Goal: Task Accomplishment & Management: Manage account settings

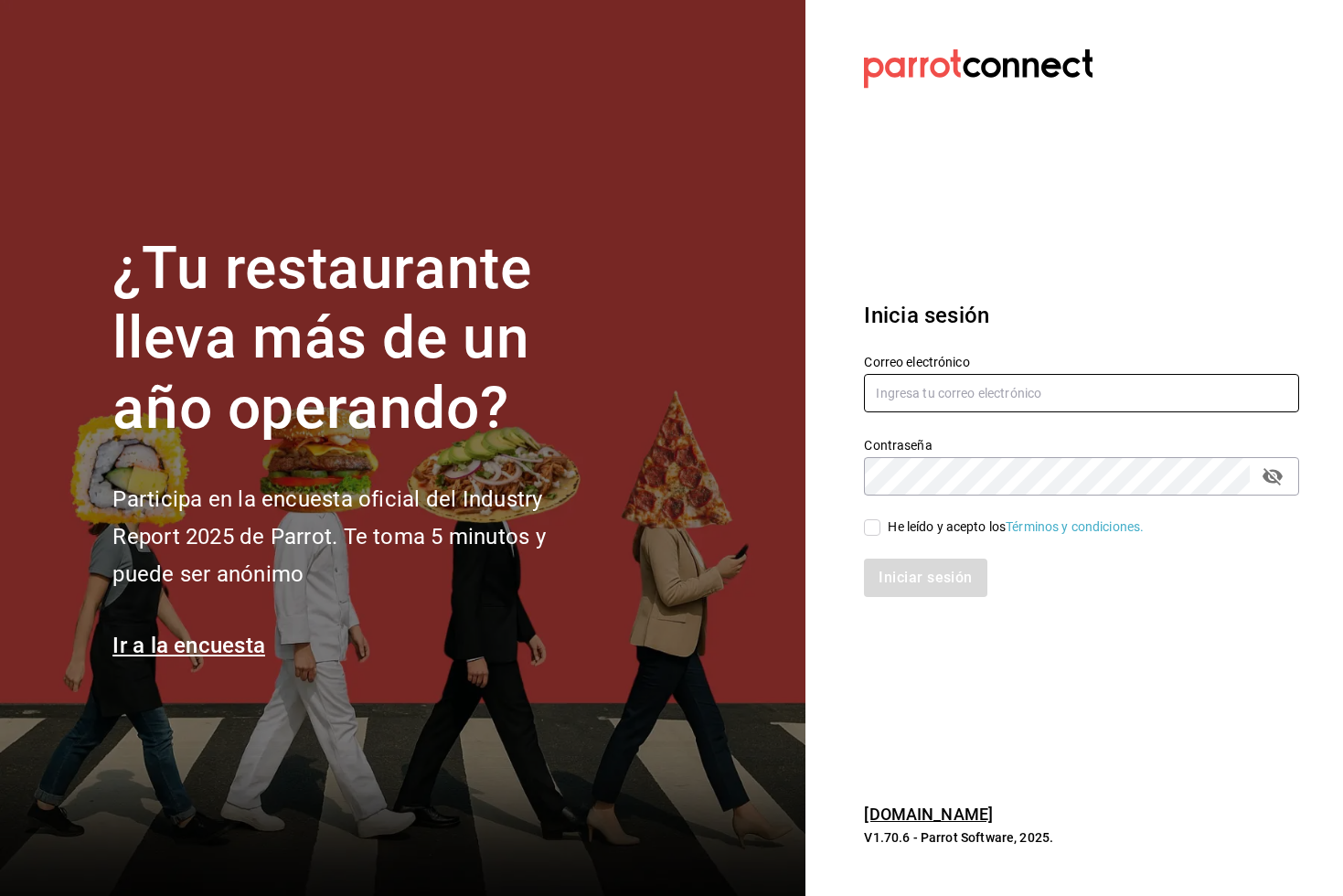
click at [929, 403] on input "text" at bounding box center [1081, 393] width 435 height 38
click at [910, 377] on input "text" at bounding box center [1081, 393] width 435 height 38
click at [912, 397] on input "text" at bounding box center [1081, 393] width 435 height 38
click at [915, 498] on div "He leído y acepto los Términos y condiciones." at bounding box center [1070, 516] width 457 height 42
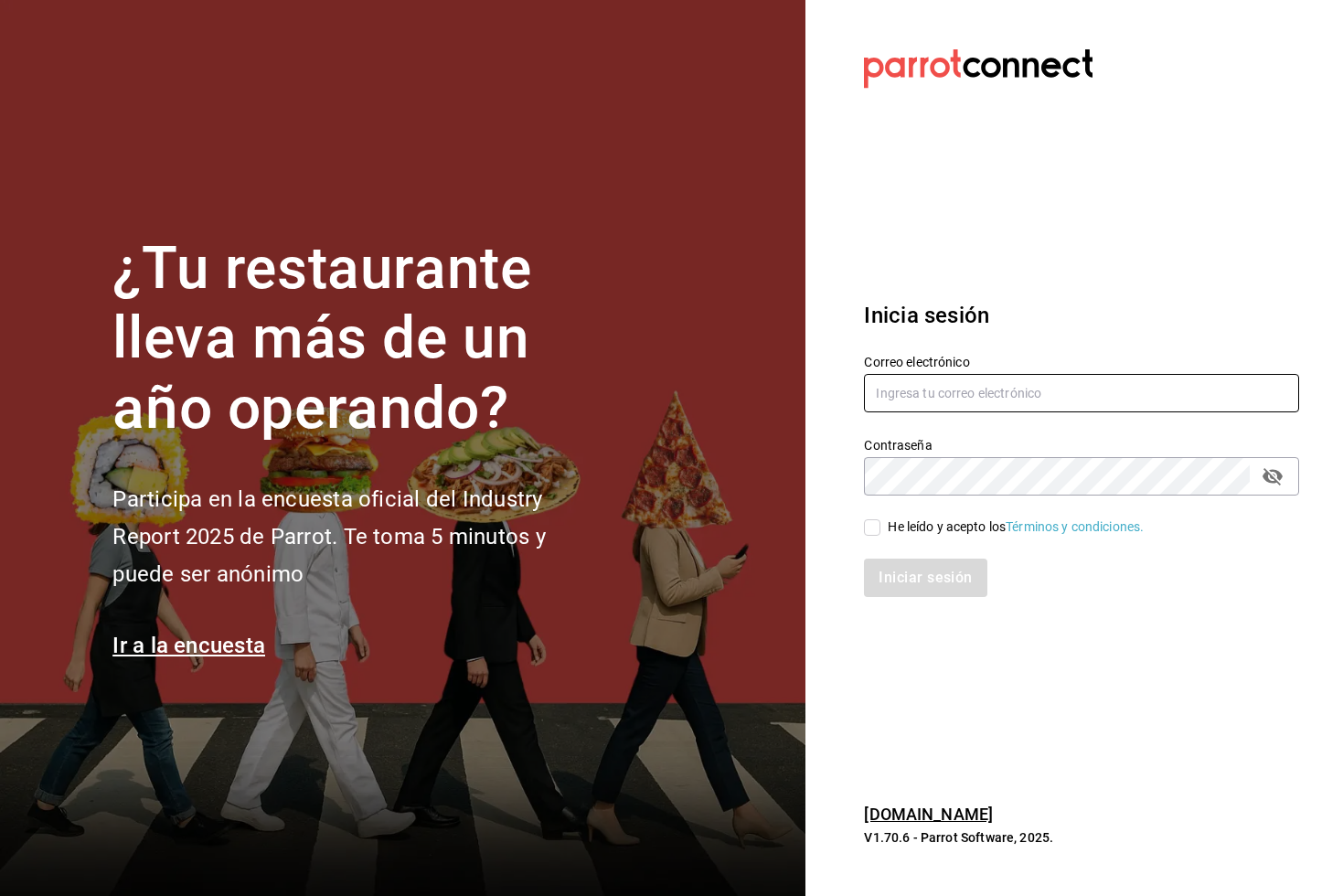
type input "fernando.aguirre@grupocosteno.com"
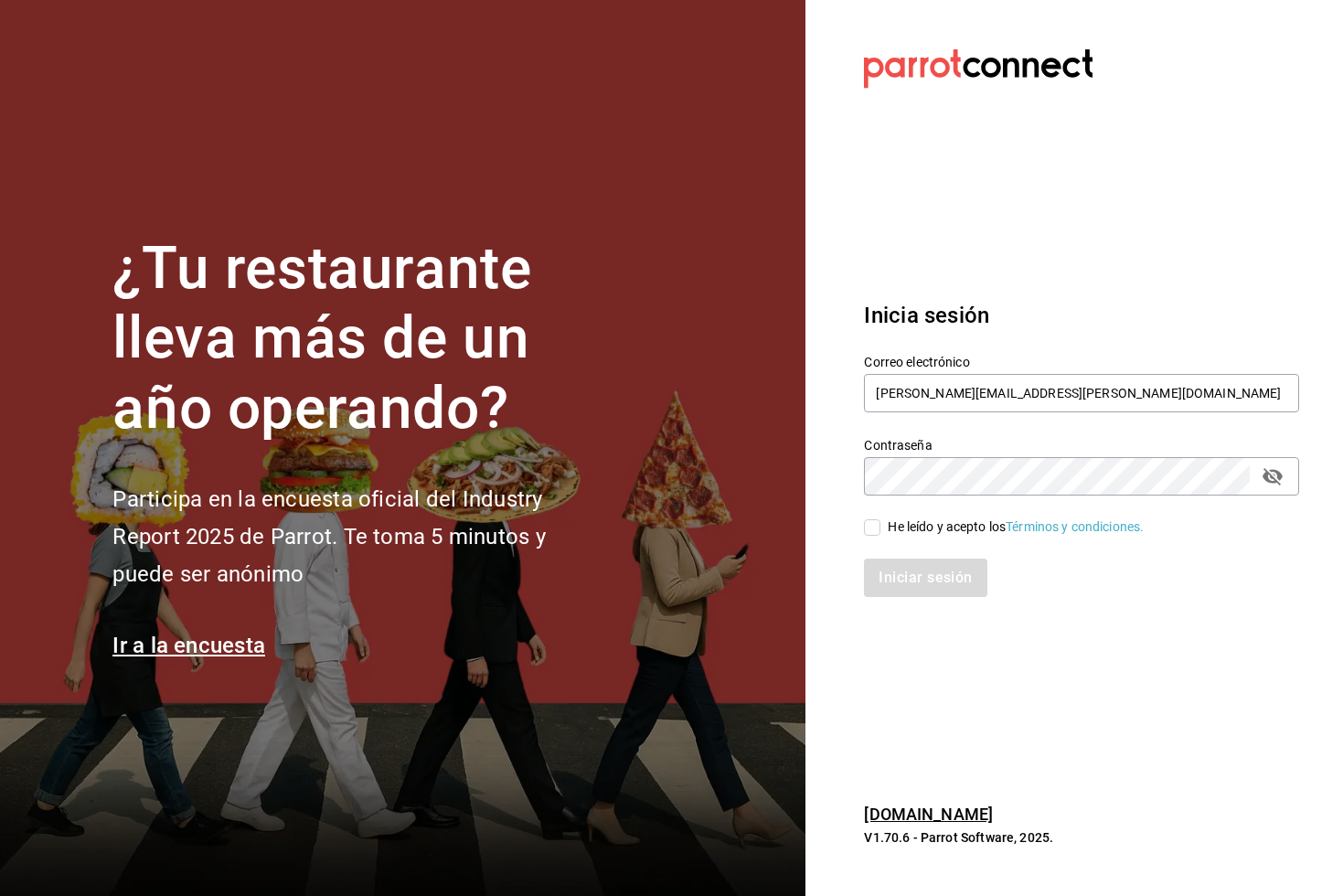
click at [871, 523] on input "He leído y acepto los Términos y condiciones." at bounding box center [873, 527] width 17 height 17
checkbox input "true"
click at [925, 595] on button "Iniciar sesión" at bounding box center [926, 577] width 124 height 38
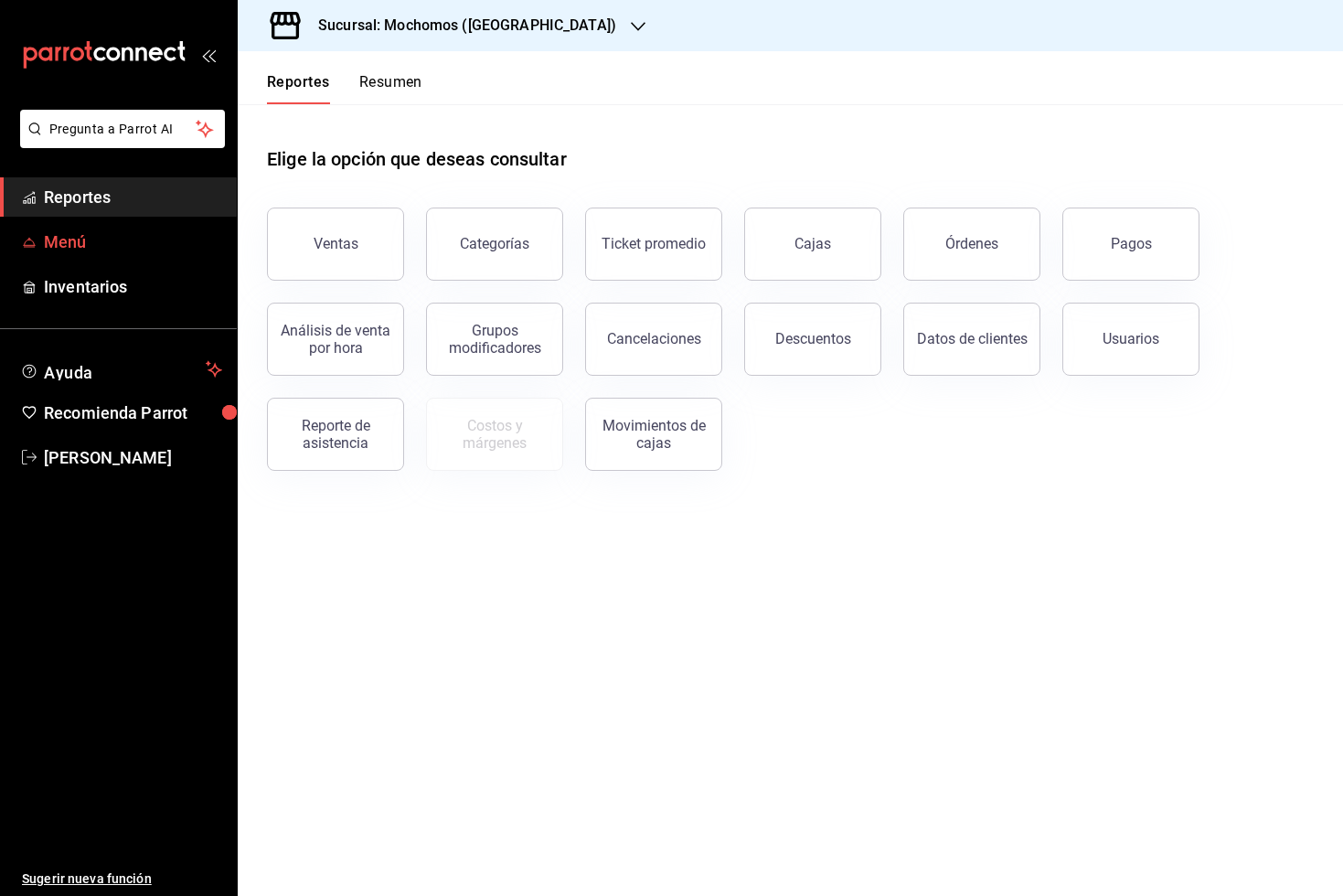
click at [124, 244] on span "Menú" at bounding box center [133, 241] width 179 height 24
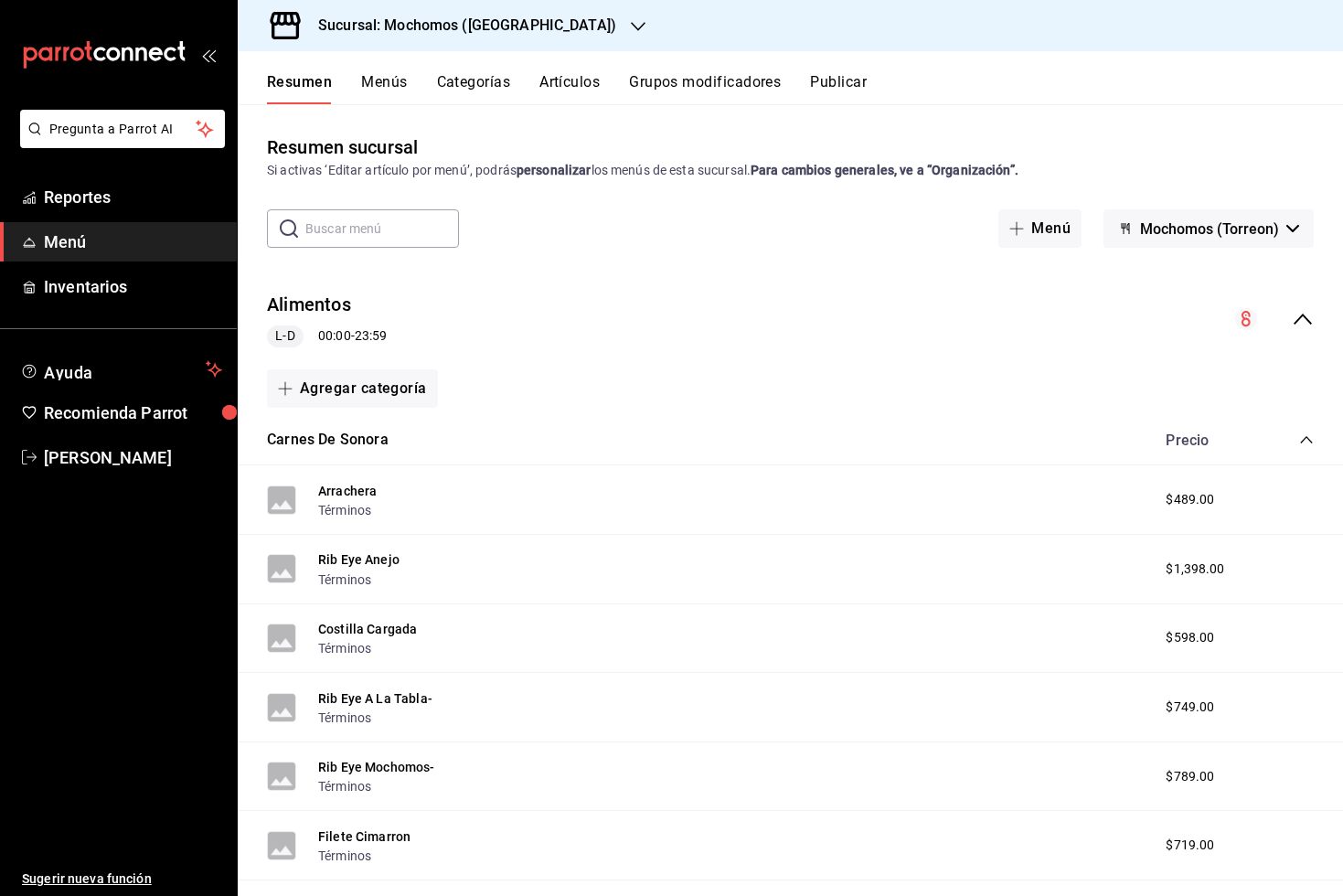
click at [630, 22] on icon "button" at bounding box center [638, 27] width 15 height 15
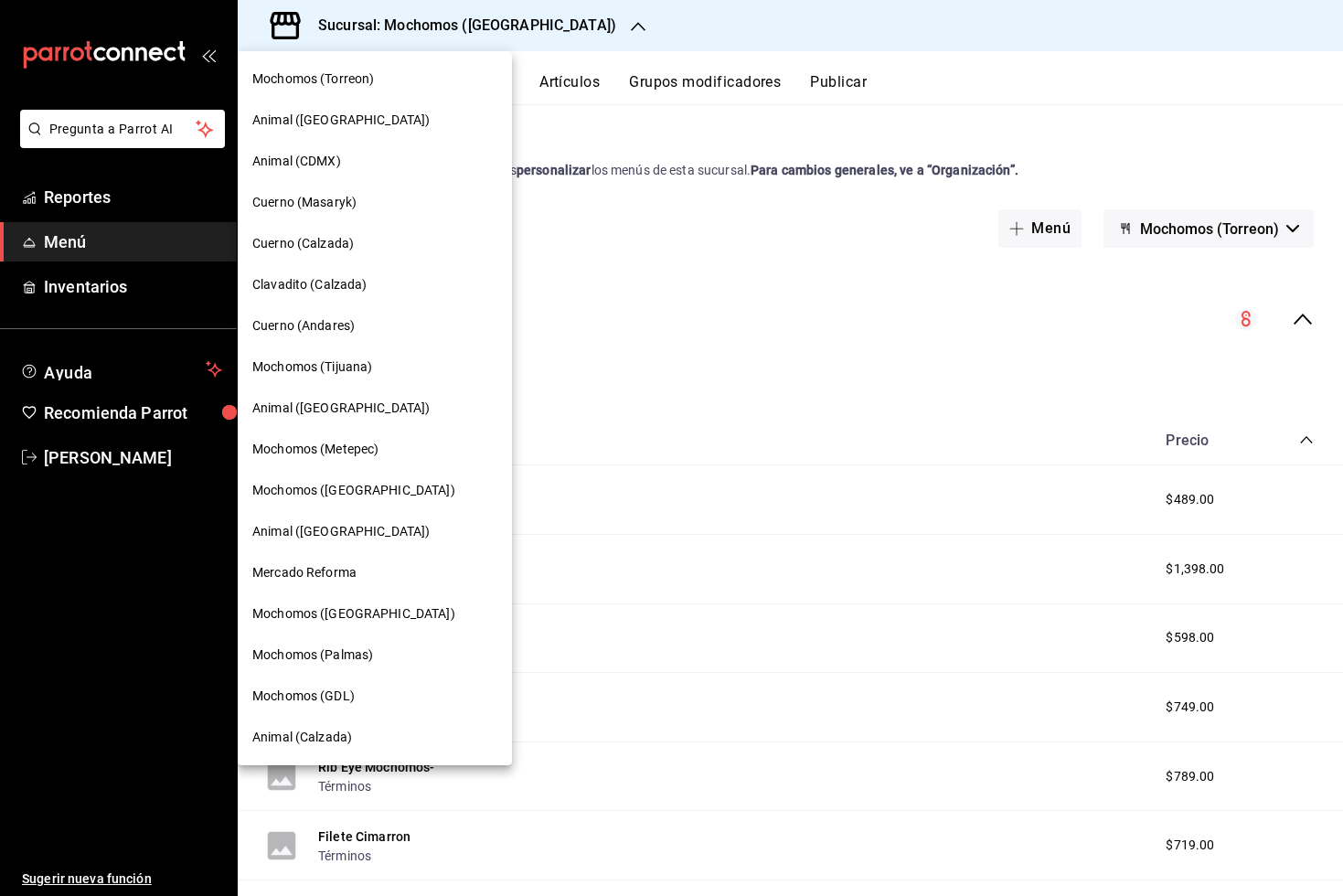
click at [388, 701] on div "Mochomos (GDL)" at bounding box center [375, 696] width 245 height 20
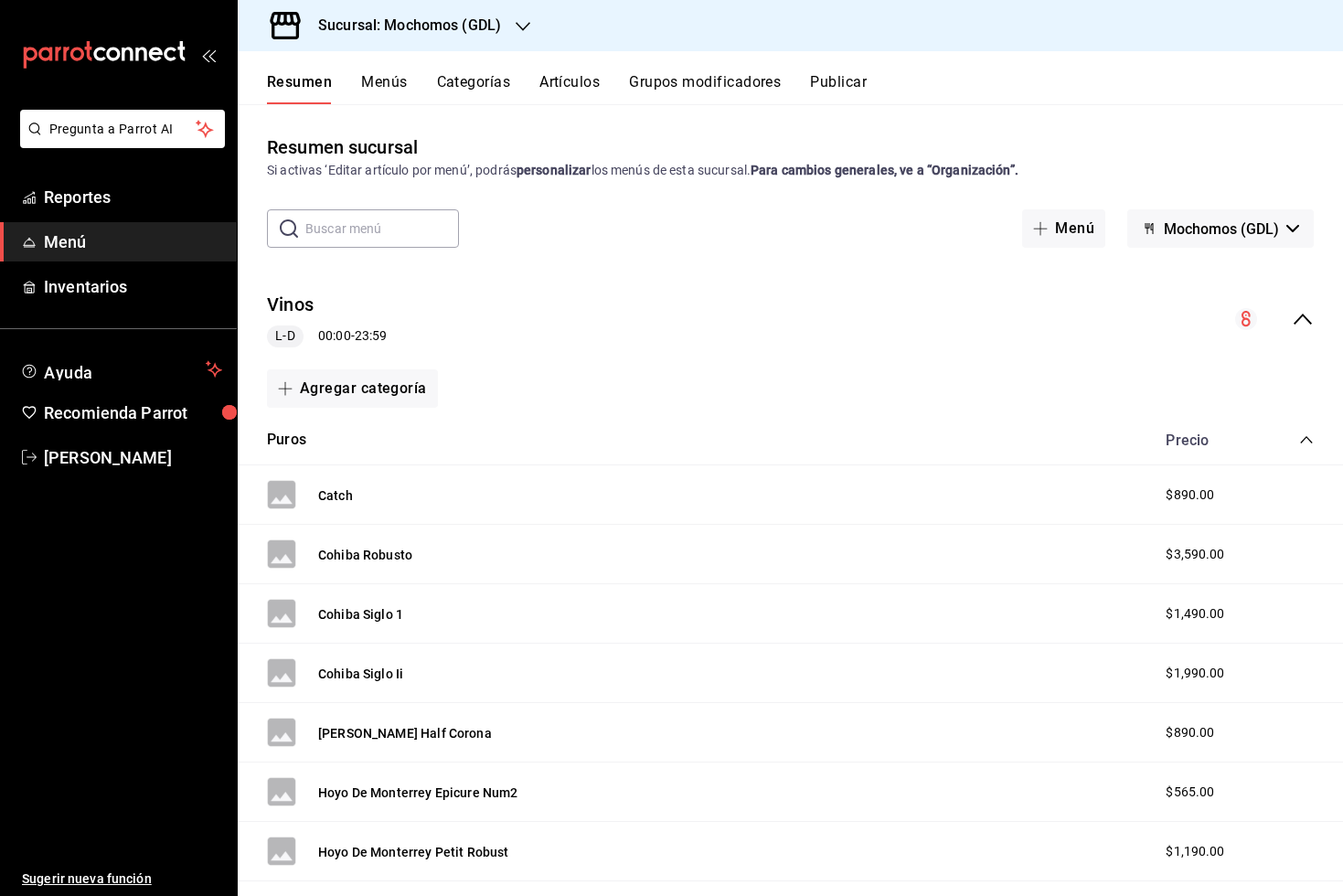
click at [409, 90] on div "Resumen Menús Categorías Artículos Grupos modificadores Publicar" at bounding box center [804, 88] width 1076 height 31
click at [400, 84] on button "Menús" at bounding box center [383, 88] width 46 height 31
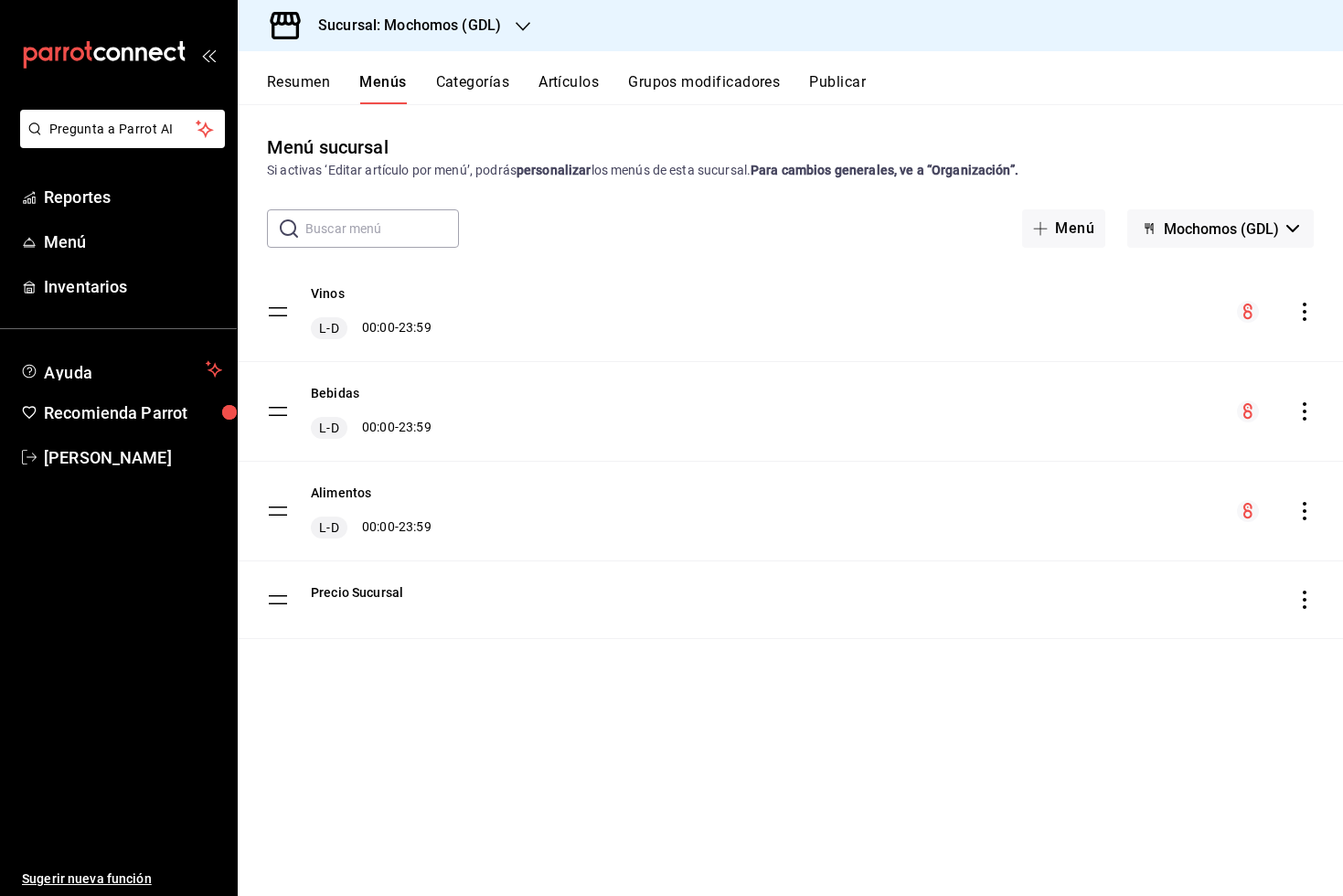
click at [1302, 415] on icon "actions" at bounding box center [1305, 412] width 19 height 19
click at [1115, 531] on span "Previsualizar" at bounding box center [1160, 528] width 224 height 20
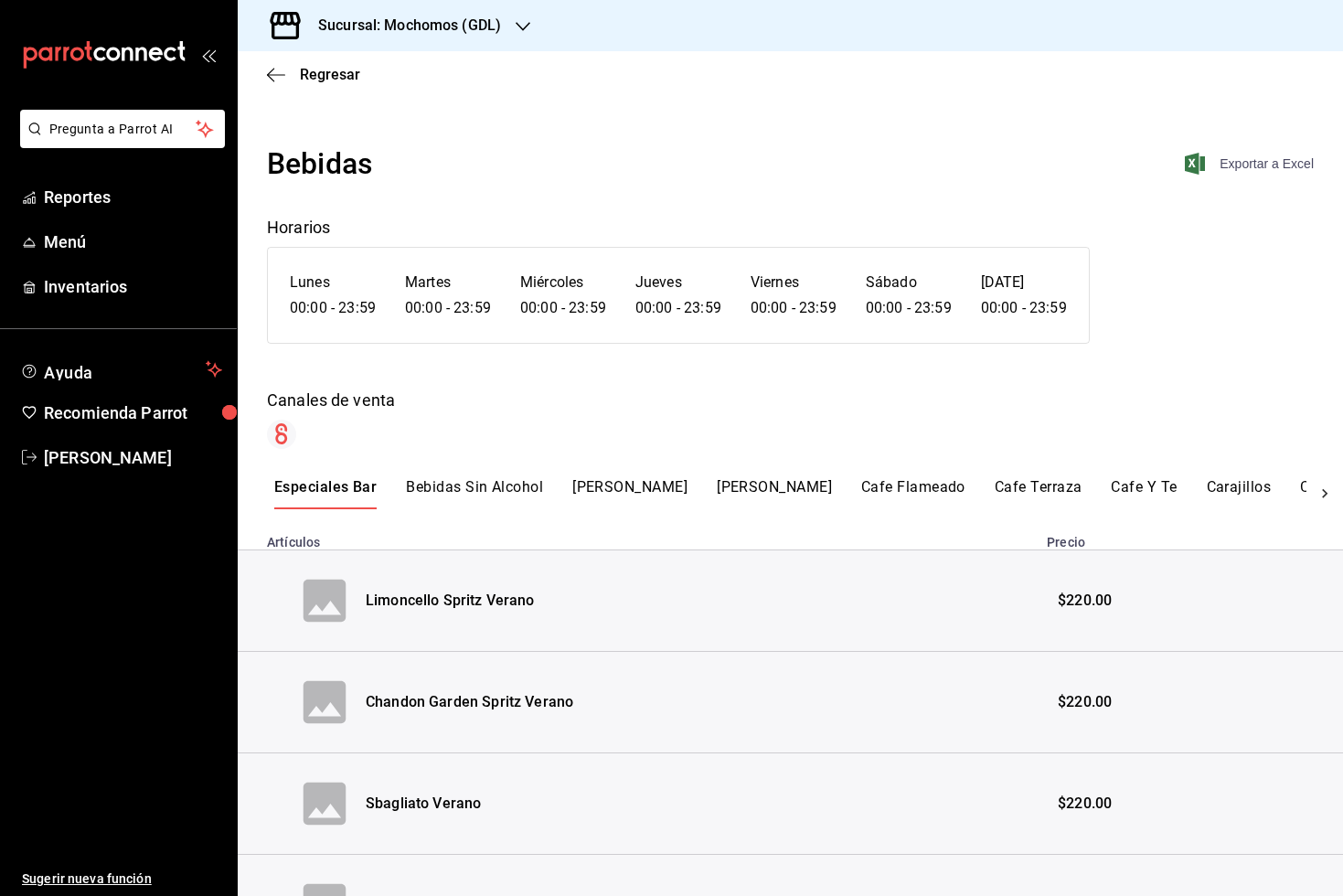
click at [1275, 174] on div "Bebidas Exportar a Excel" at bounding box center [789, 164] width 1047 height 44
click at [1244, 169] on span "Exportar a Excel" at bounding box center [1251, 163] width 125 height 22
click at [1040, 19] on div "Sucursal: Mochomos (GDL)" at bounding box center [790, 25] width 1105 height 51
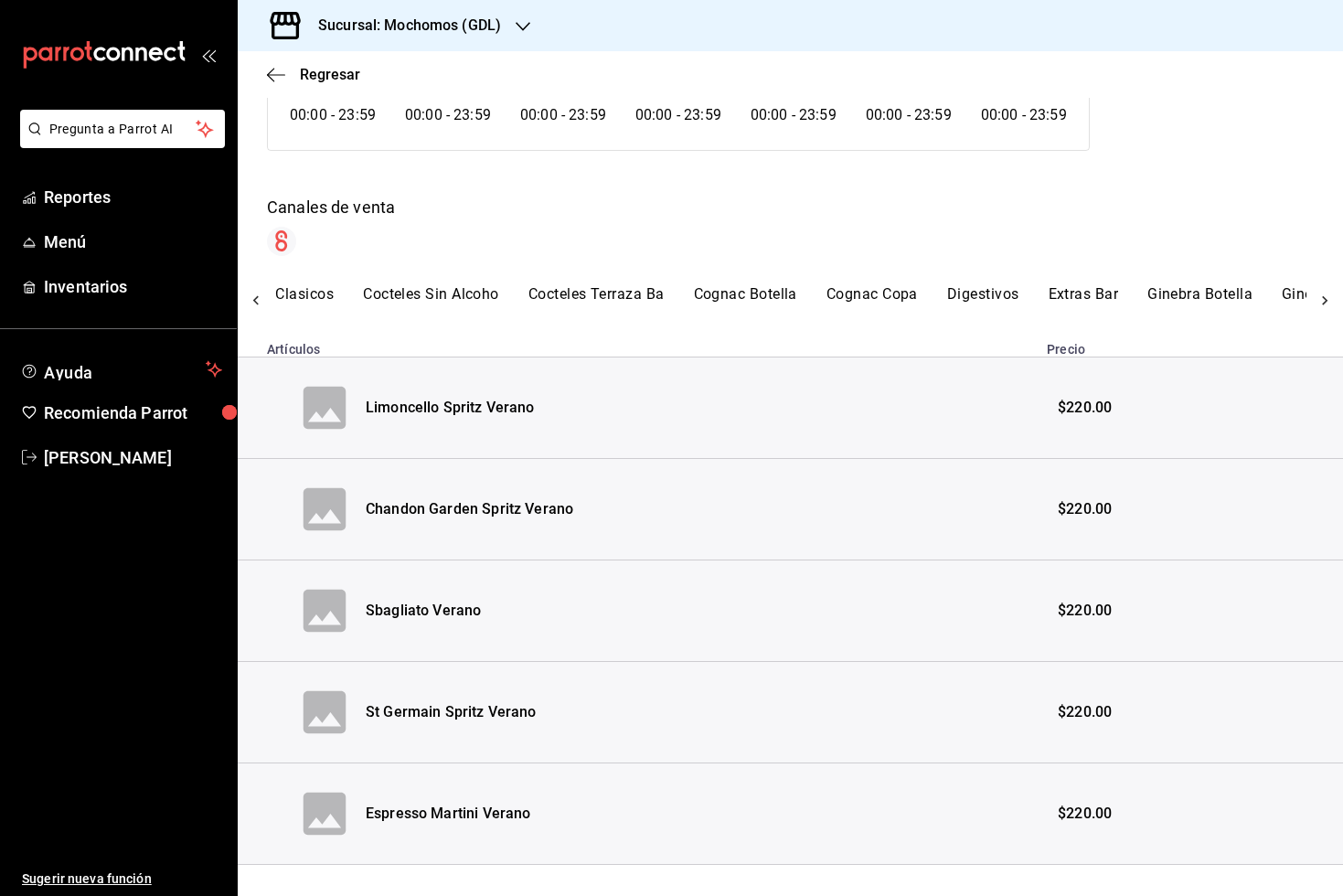
scroll to position [0, 1177]
click at [524, 307] on button "Cocteles Terraza Ba" at bounding box center [589, 300] width 137 height 31
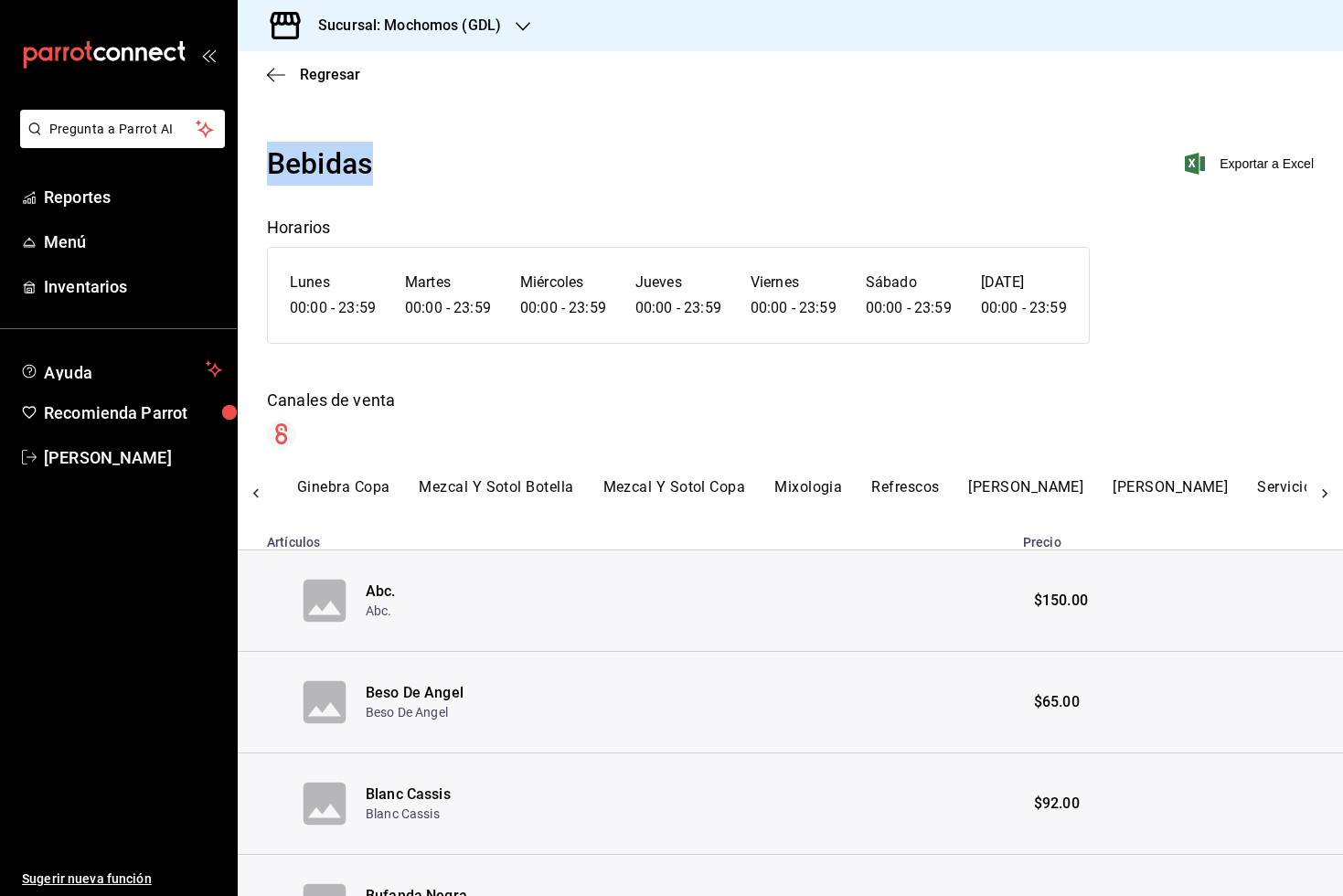
scroll to position [0, 2154]
click at [777, 497] on button "Mixologia" at bounding box center [811, 493] width 67 height 31
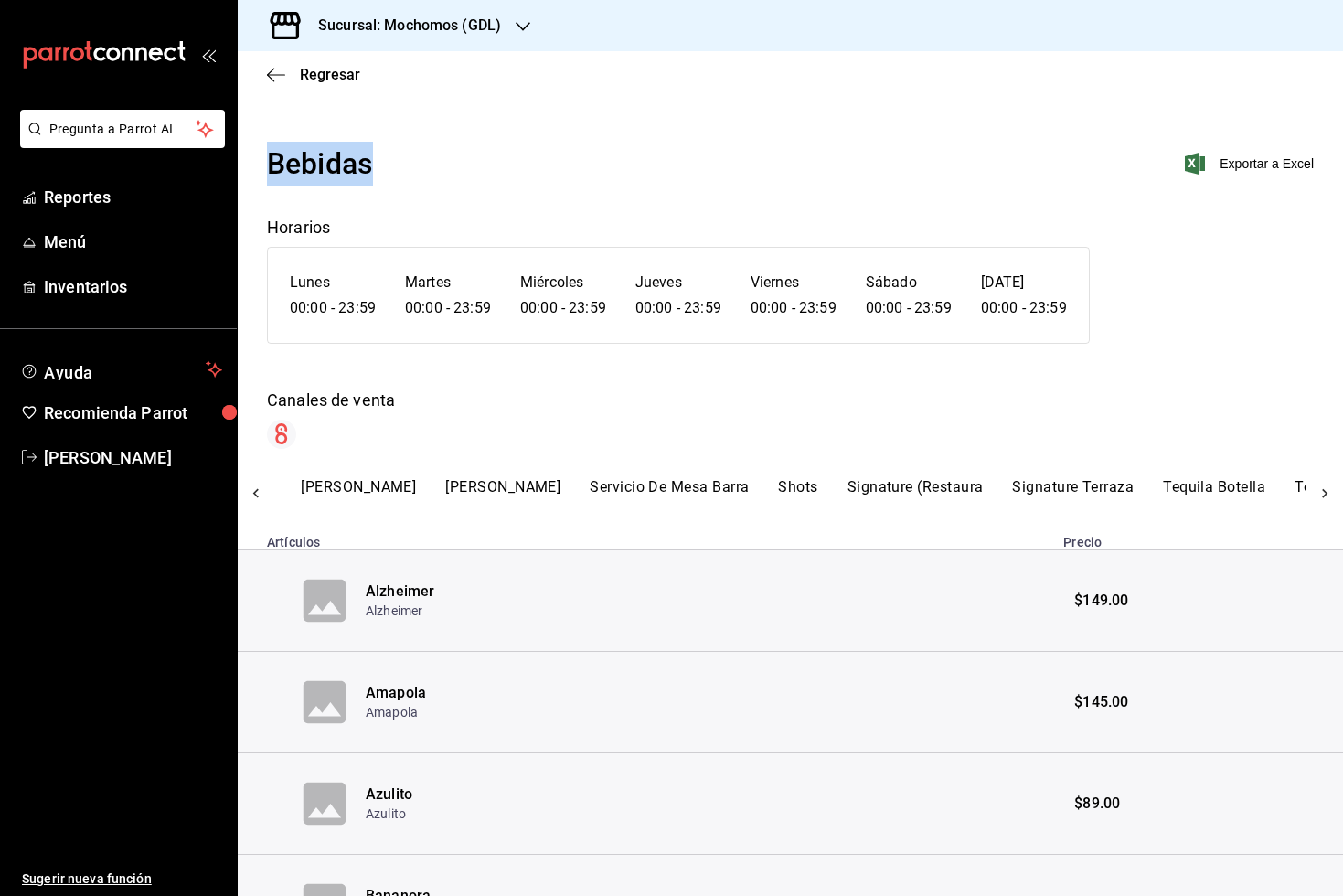
scroll to position [0, 2828]
click at [838, 495] on button "Signature (Restaura" at bounding box center [906, 493] width 137 height 31
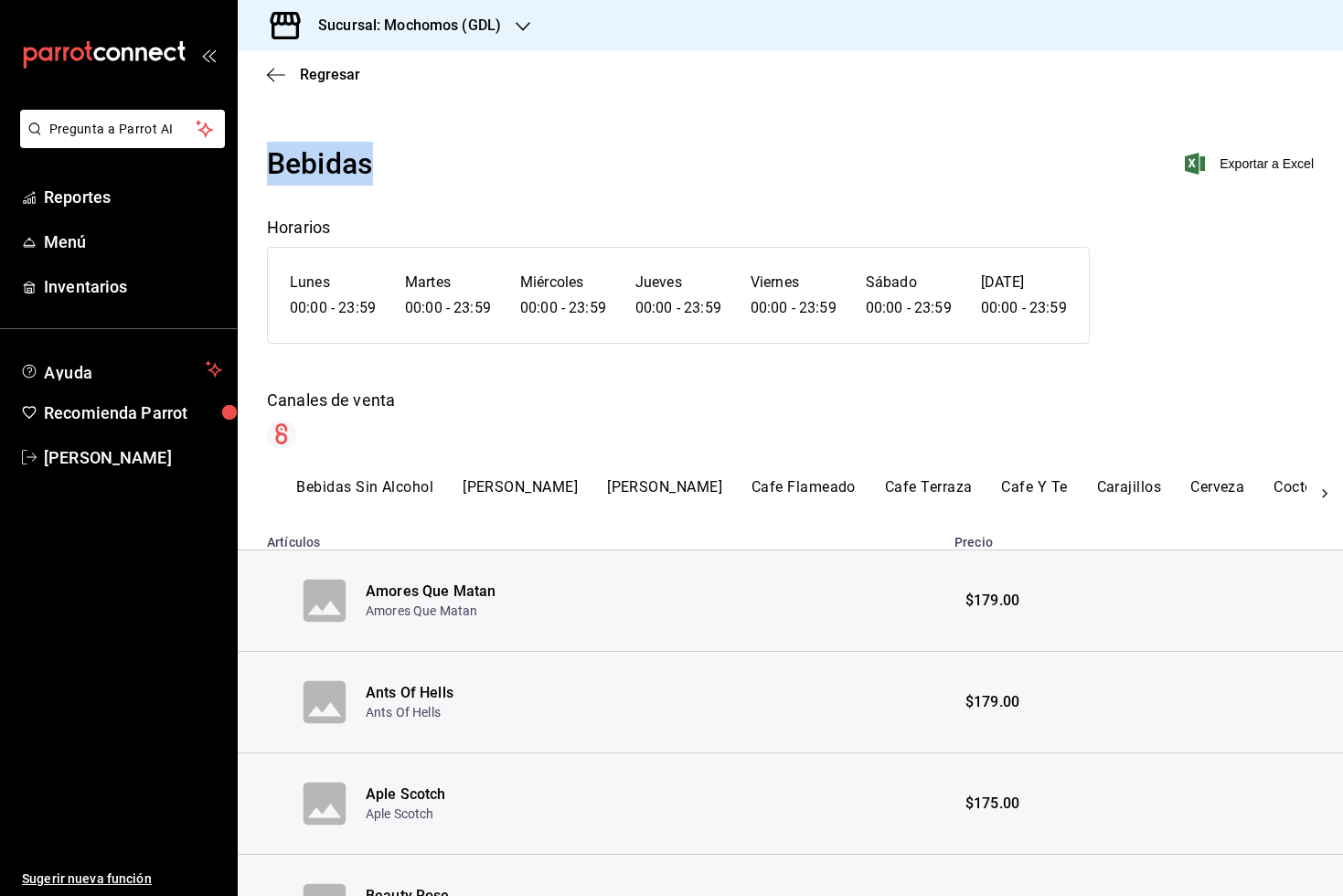
scroll to position [0, 0]
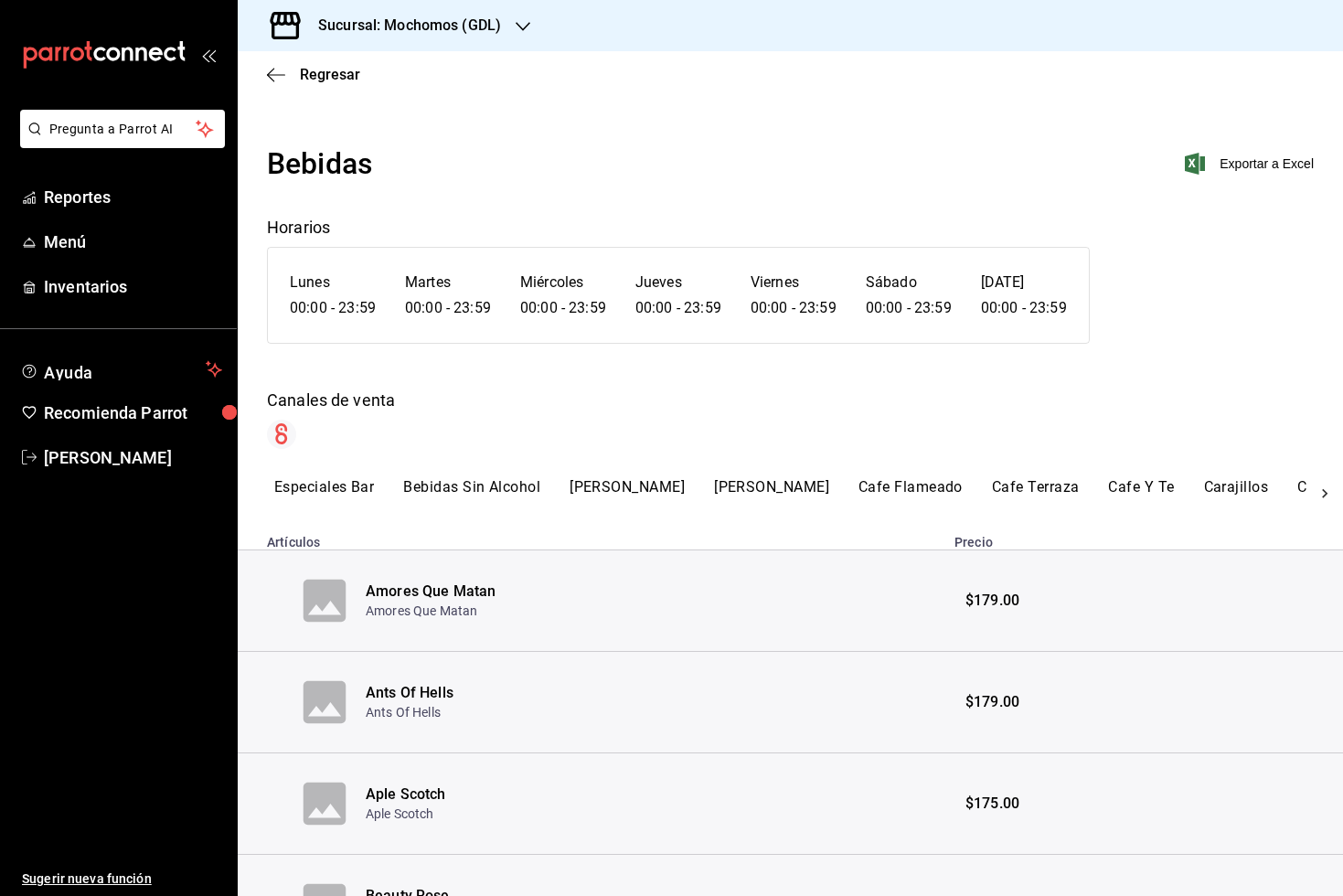
click at [267, 91] on div "Regresar" at bounding box center [790, 75] width 1105 height 47
click at [271, 76] on icon "button" at bounding box center [276, 75] width 19 height 17
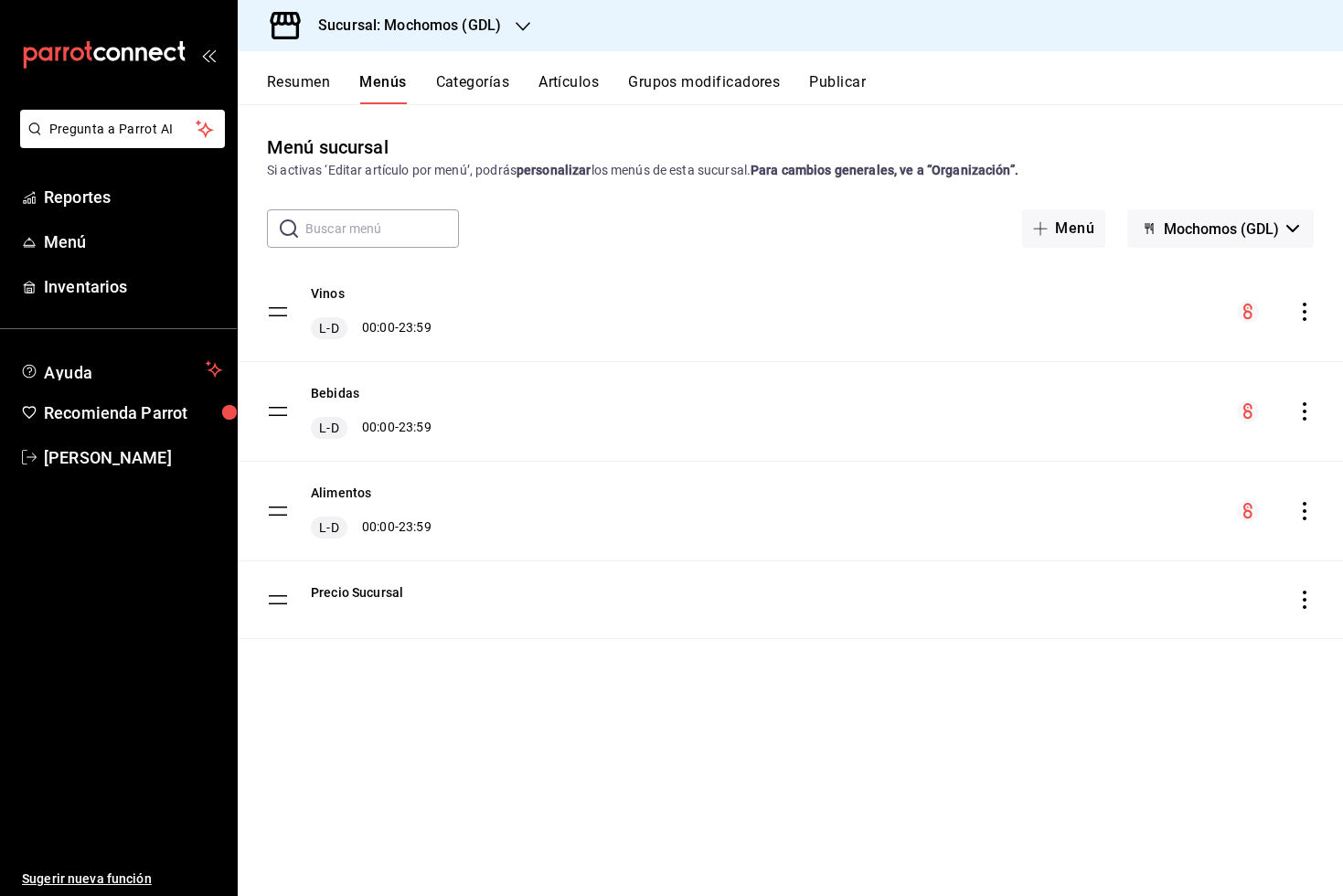
click at [1297, 234] on button "Mochomos (GDL)" at bounding box center [1220, 228] width 186 height 38
click at [1202, 333] on li "[PERSON_NAME] (GDL)" at bounding box center [1239, 321] width 183 height 44
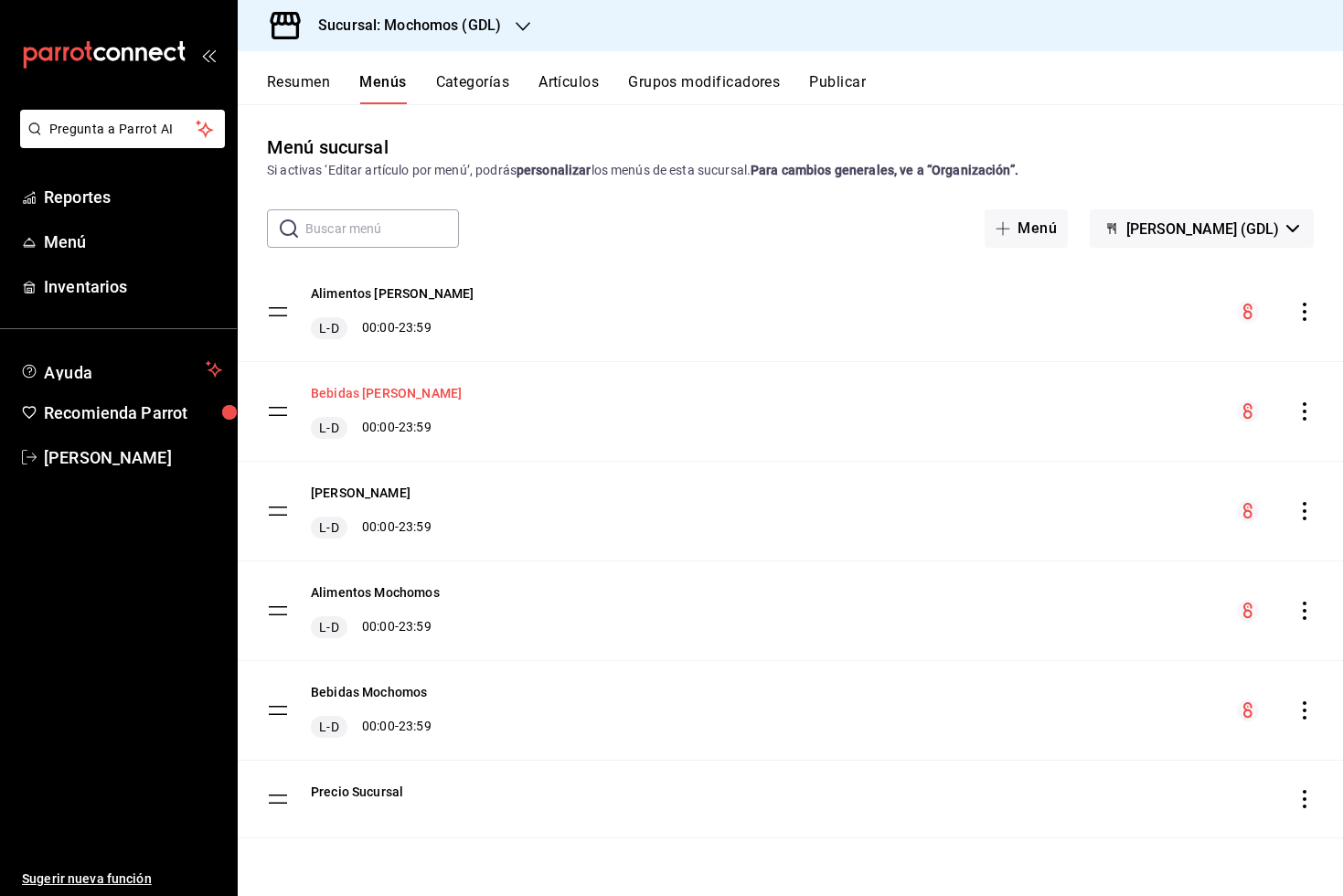
click at [377, 394] on button "Bebidas [PERSON_NAME]" at bounding box center [385, 394] width 151 height 19
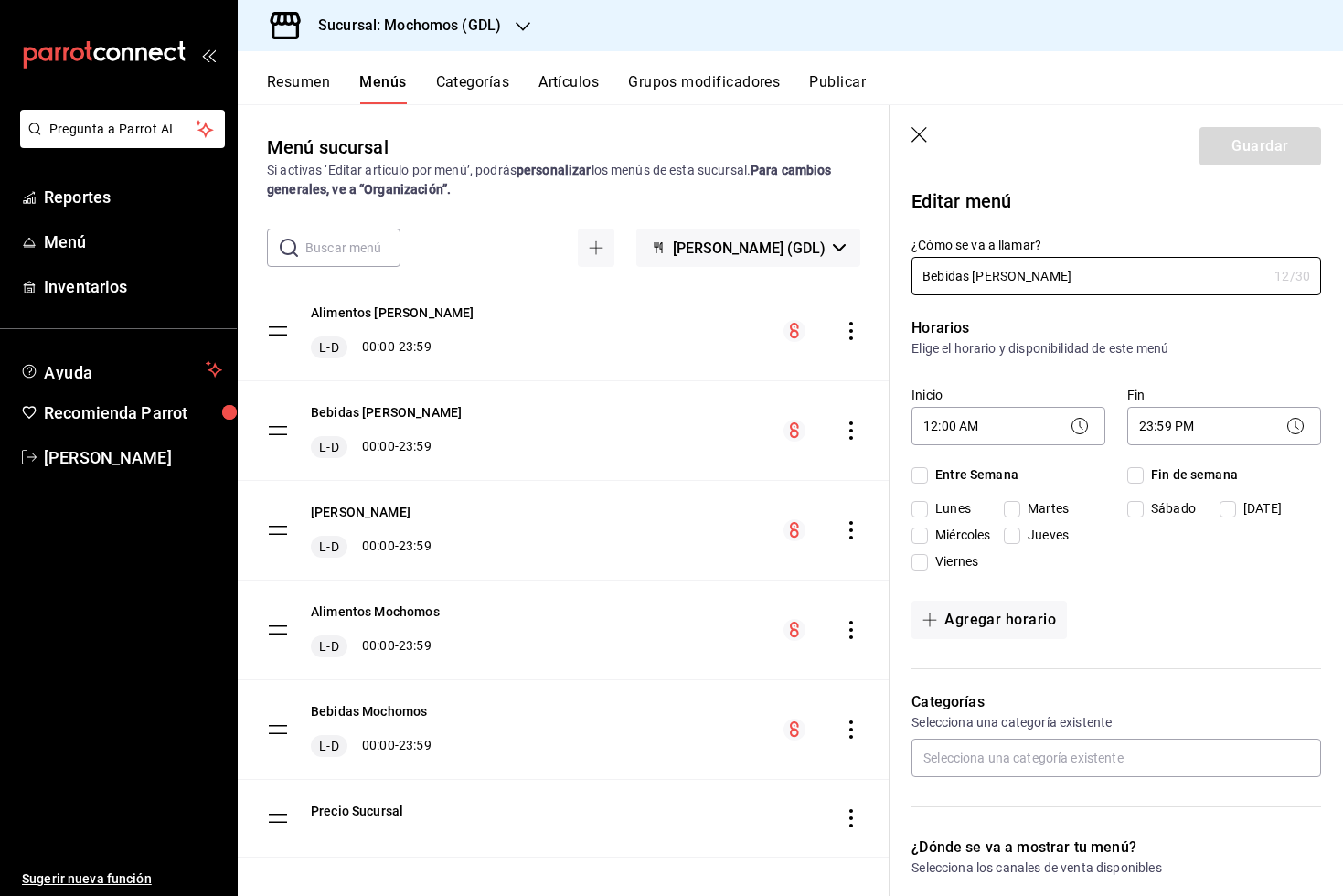
checkbox input "true"
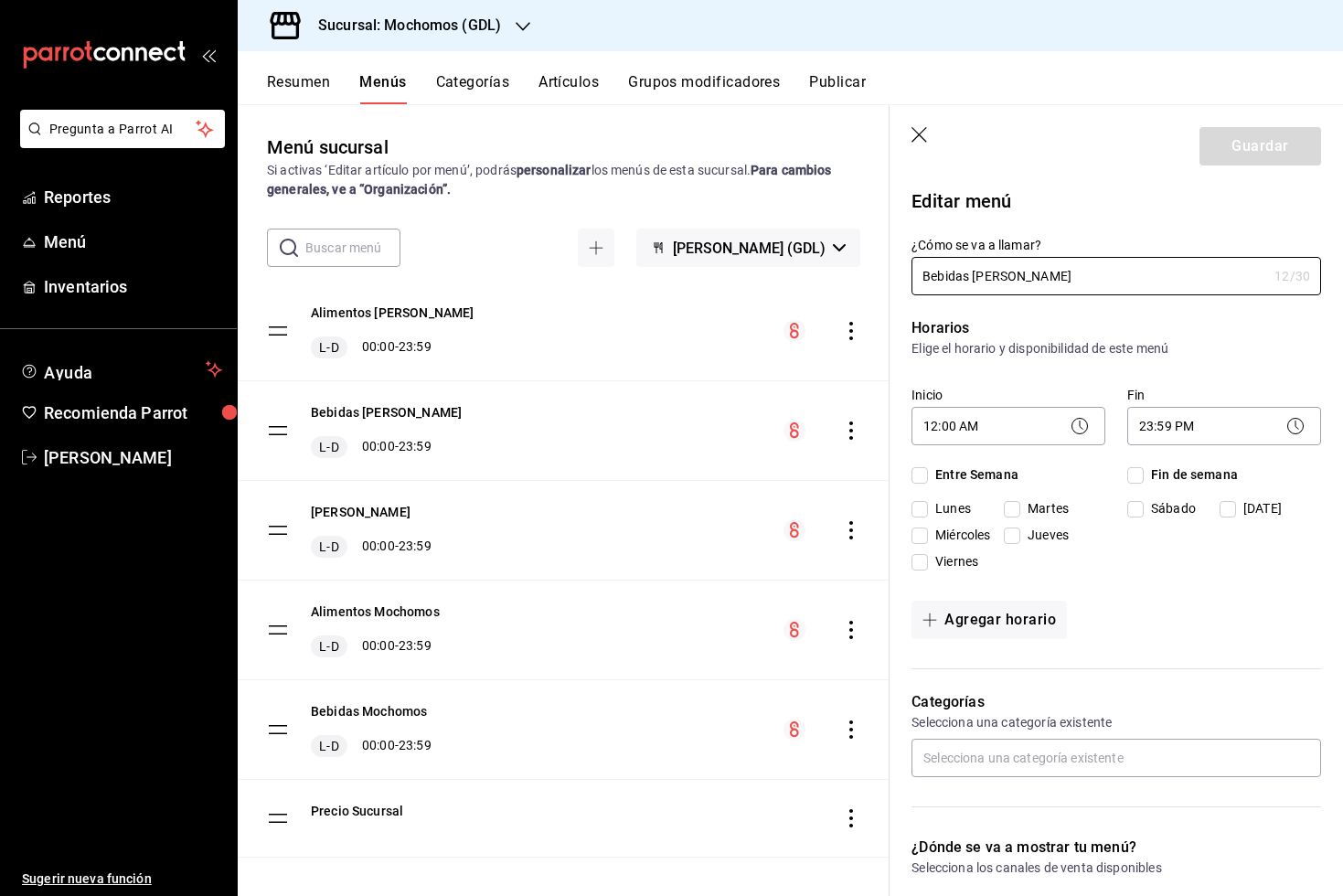
checkbox input "true"
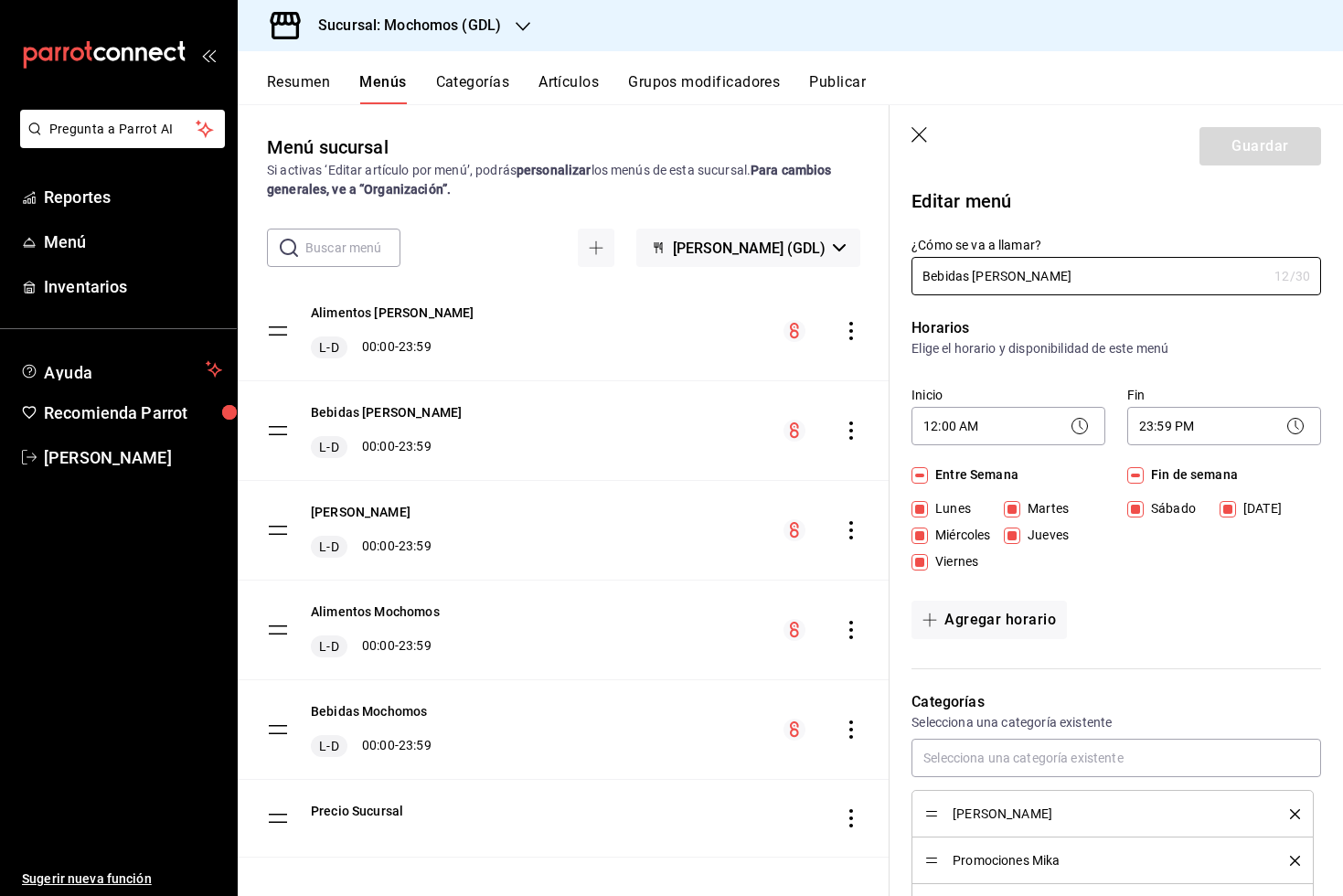
click at [925, 143] on icon "button" at bounding box center [921, 137] width 19 height 19
checkbox input "false"
type input "1758211094718"
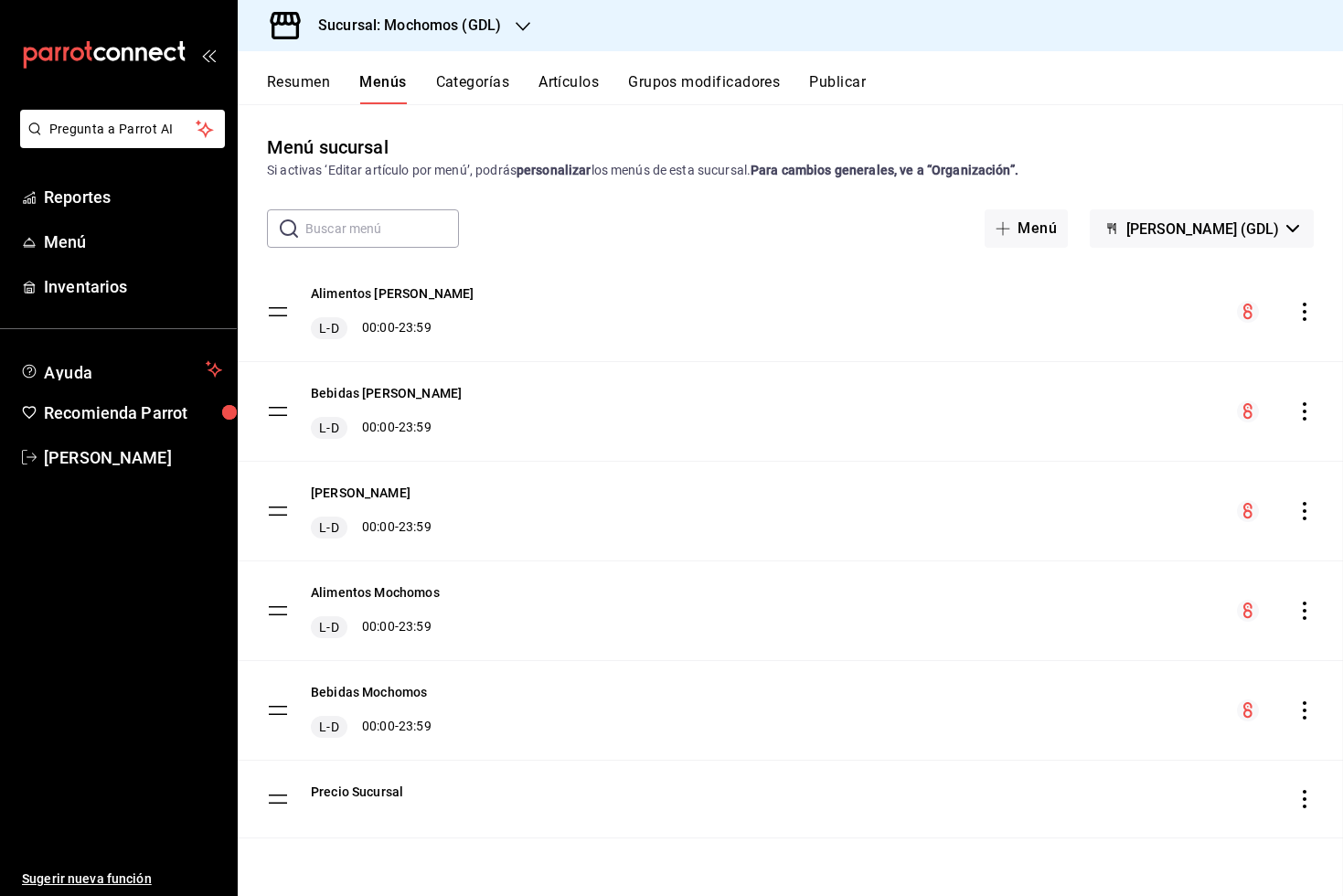
checkbox input "false"
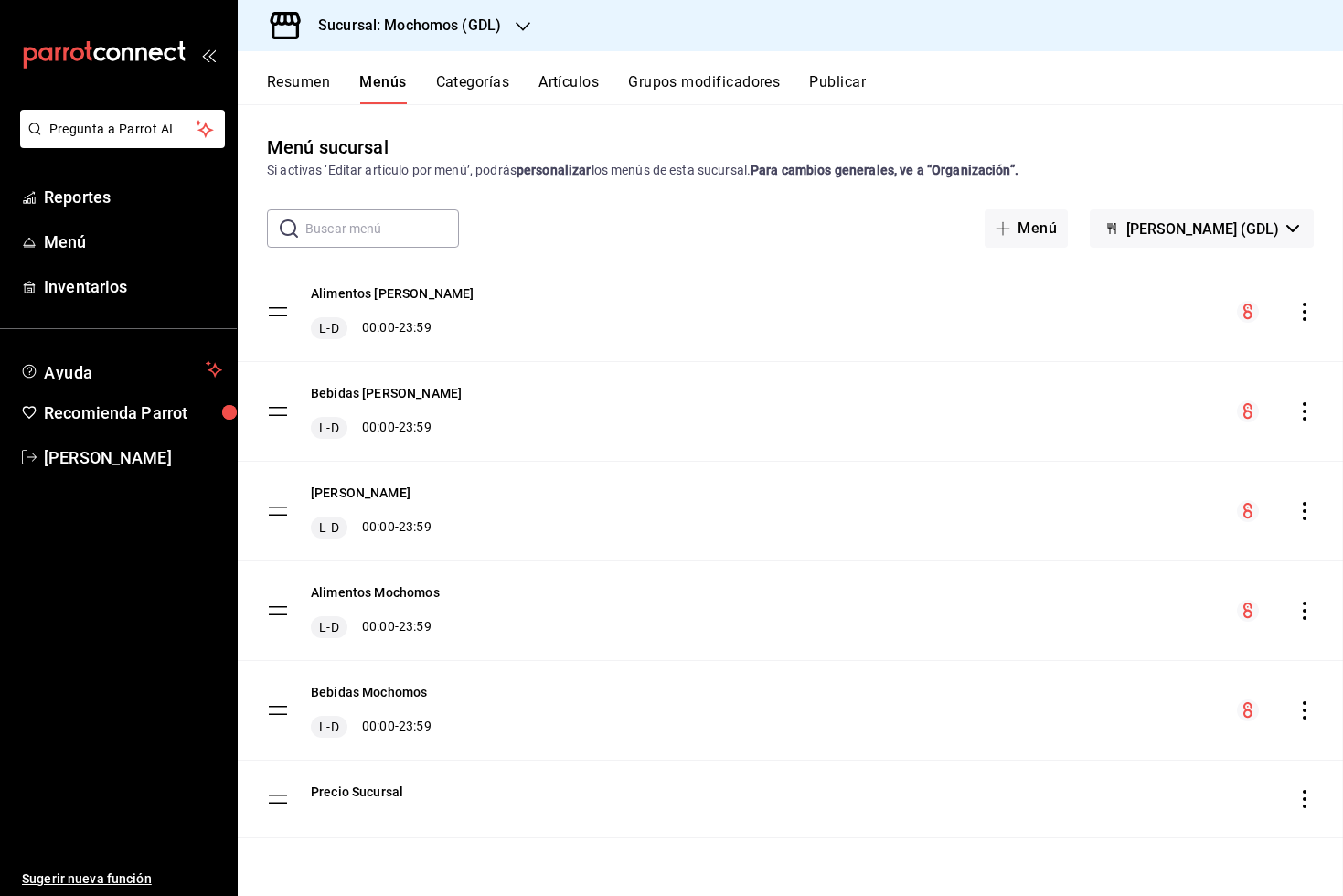
checkbox input "false"
click at [1303, 408] on icon "actions" at bounding box center [1305, 412] width 19 height 19
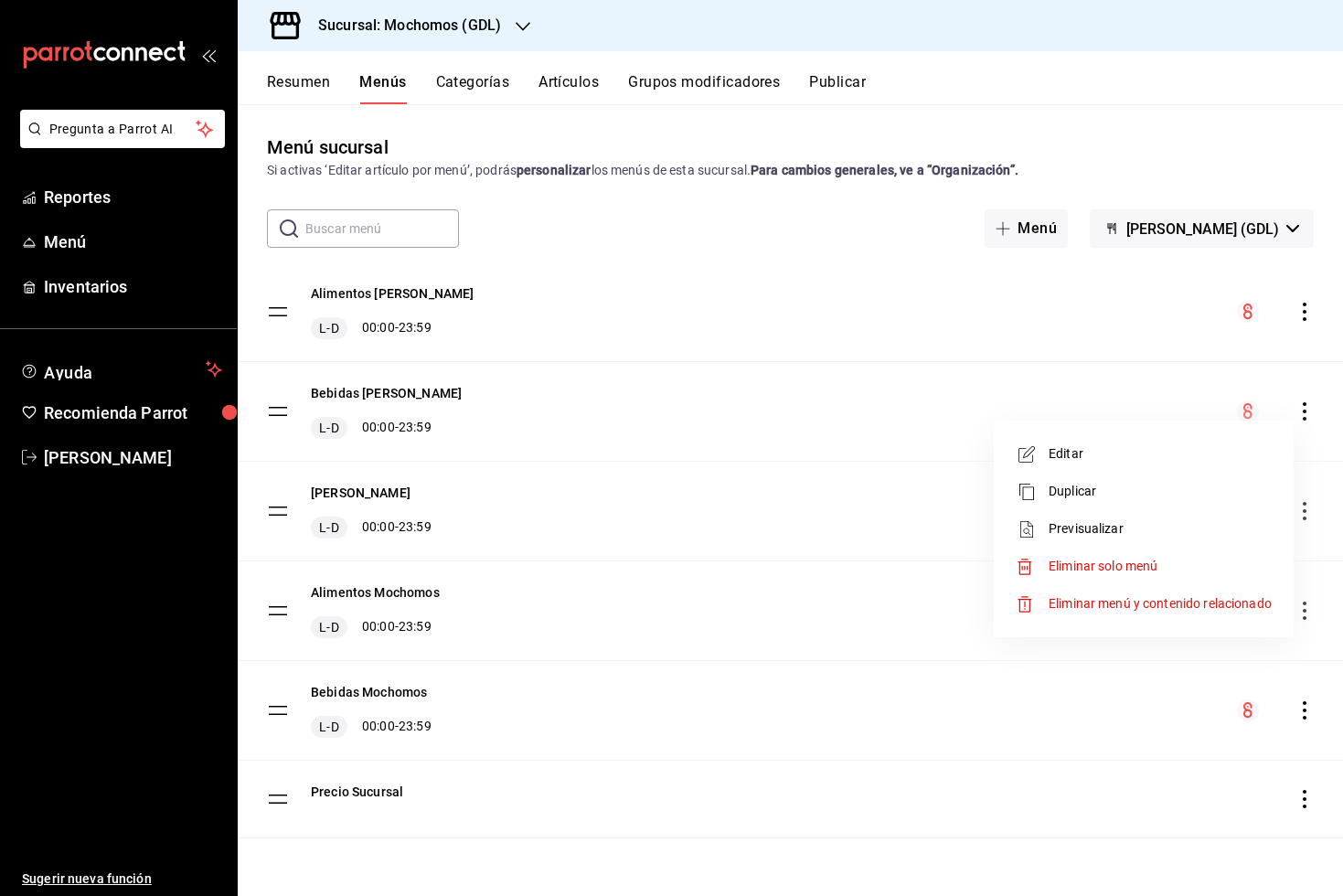
click at [1121, 536] on span "Previsualizar" at bounding box center [1160, 528] width 224 height 20
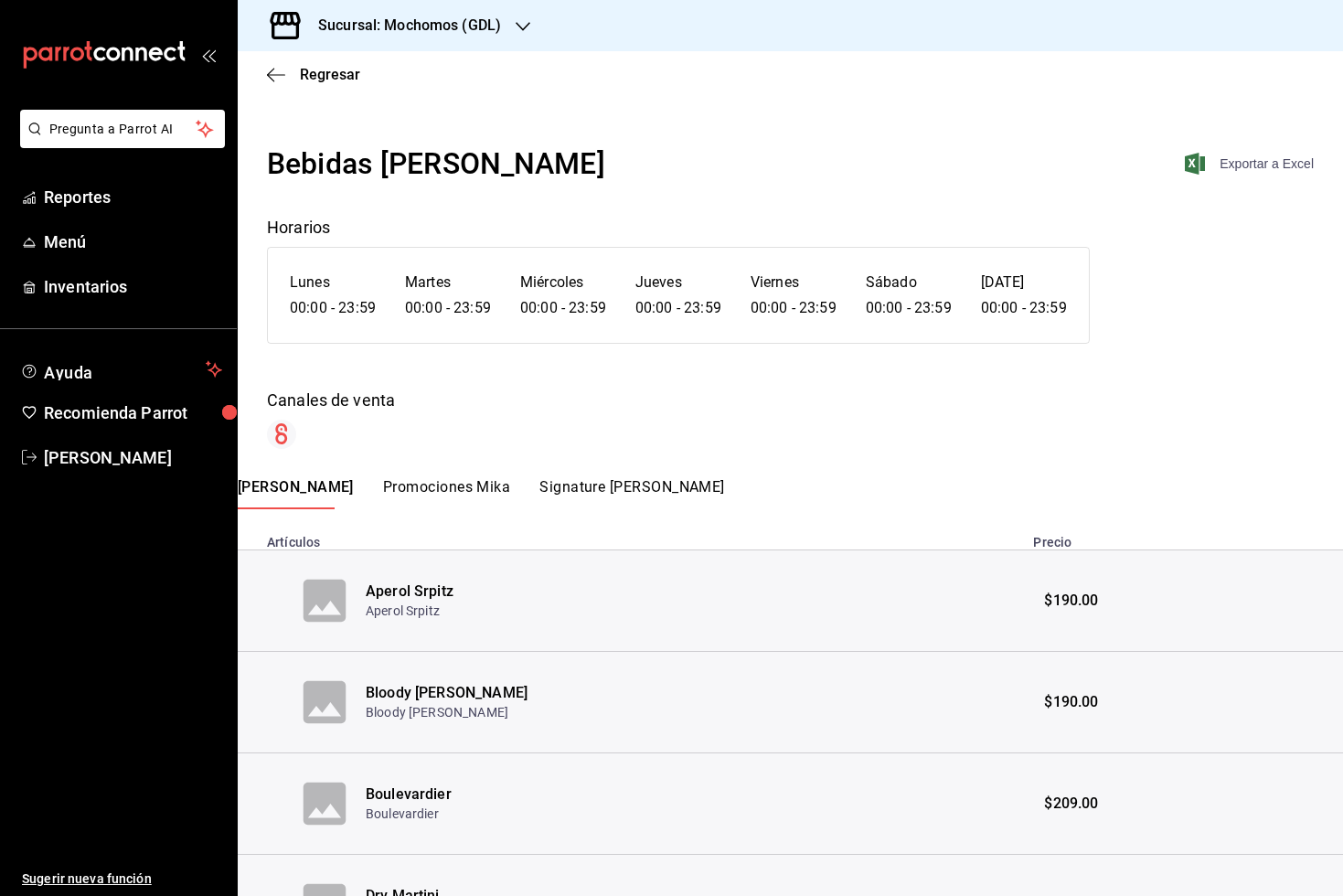
click at [1230, 165] on span "Exportar a Excel" at bounding box center [1251, 163] width 125 height 22
click at [1236, 165] on span "Exportar a Excel" at bounding box center [1251, 163] width 125 height 22
click at [119, 211] on link "Reportes" at bounding box center [118, 197] width 237 height 39
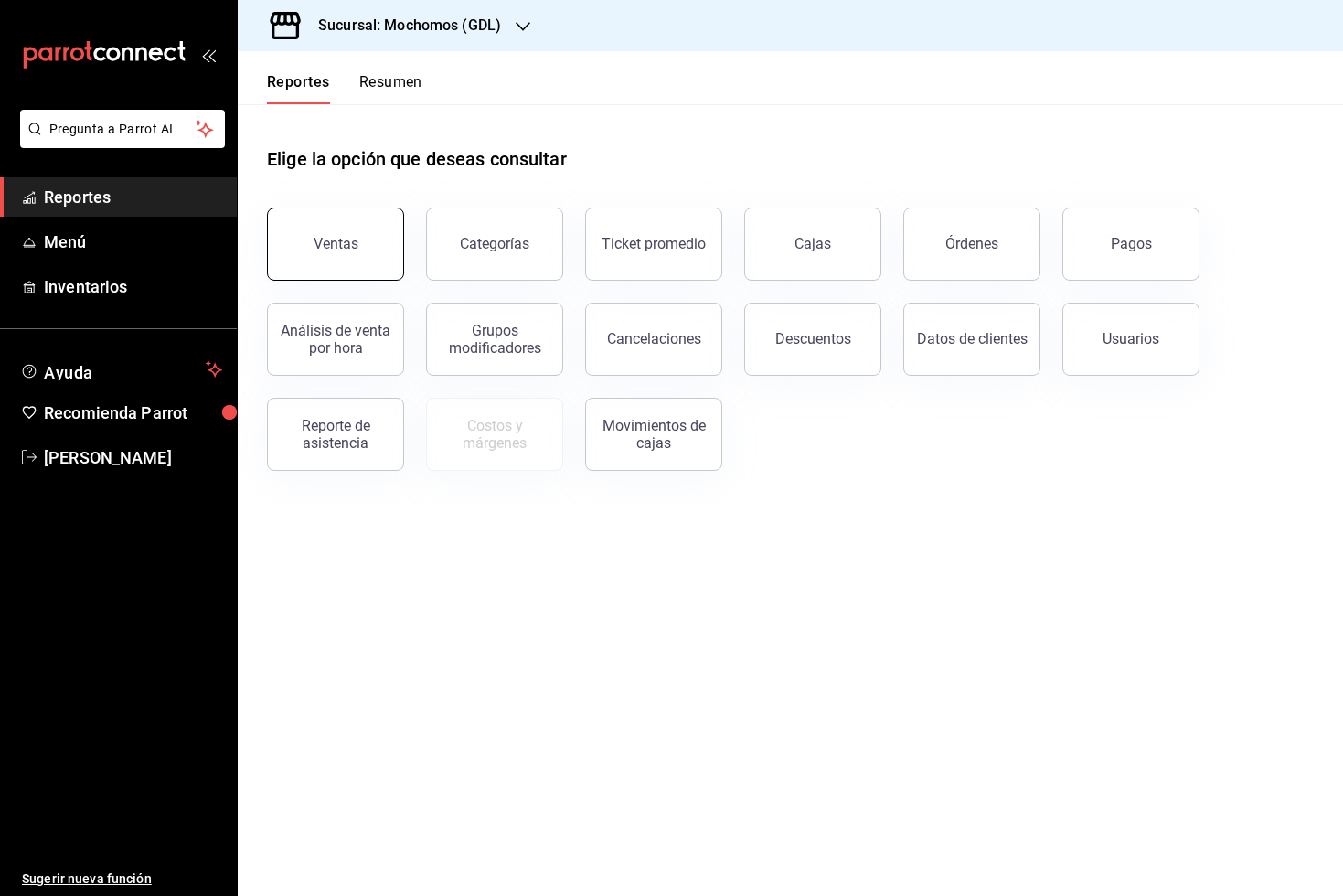
click at [374, 241] on button "Ventas" at bounding box center [335, 244] width 137 height 73
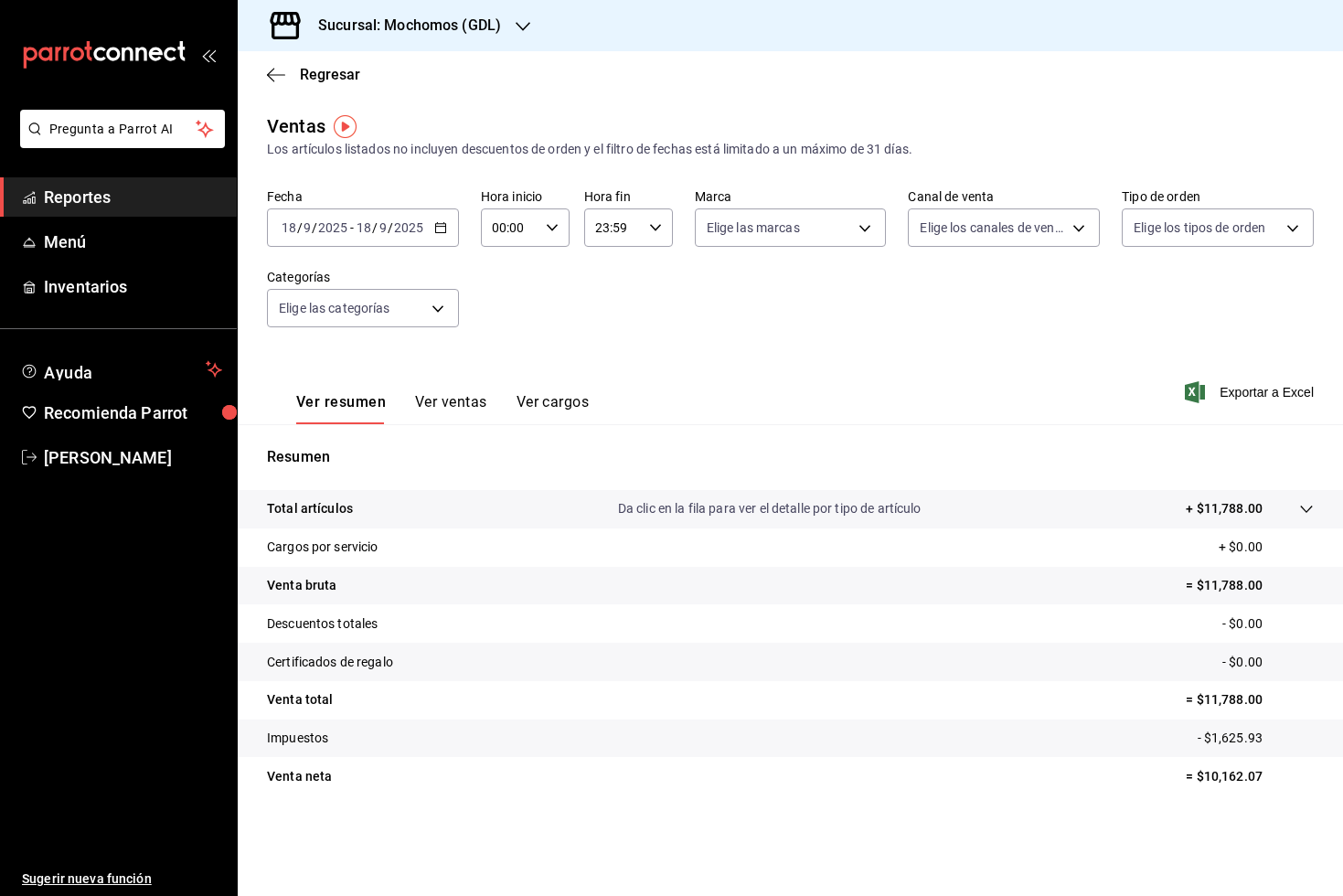
click at [451, 239] on div "[DATE] [DATE] - [DATE] [DATE]" at bounding box center [362, 227] width 192 height 38
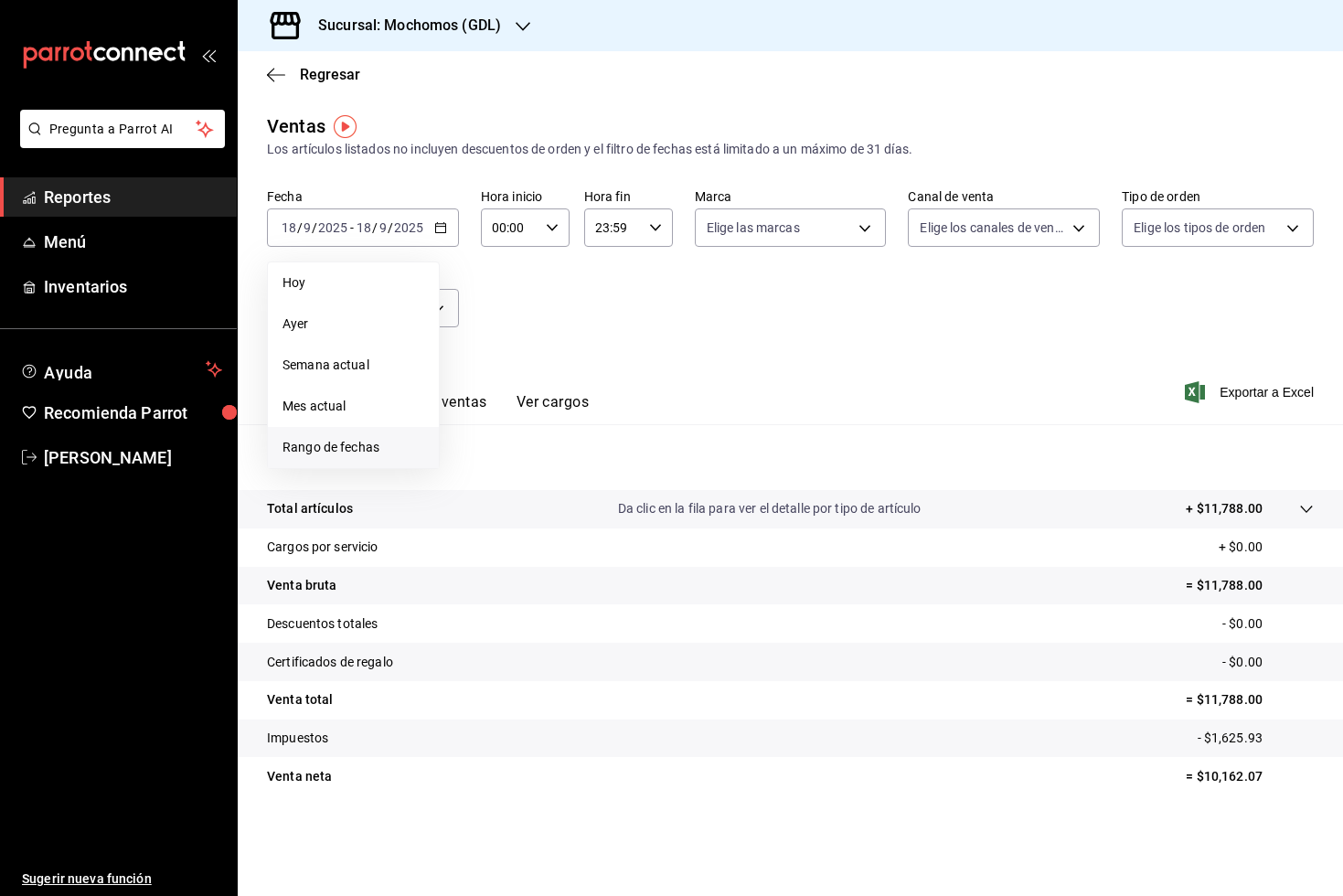
click at [383, 458] on li "Rango de fechas" at bounding box center [353, 447] width 171 height 41
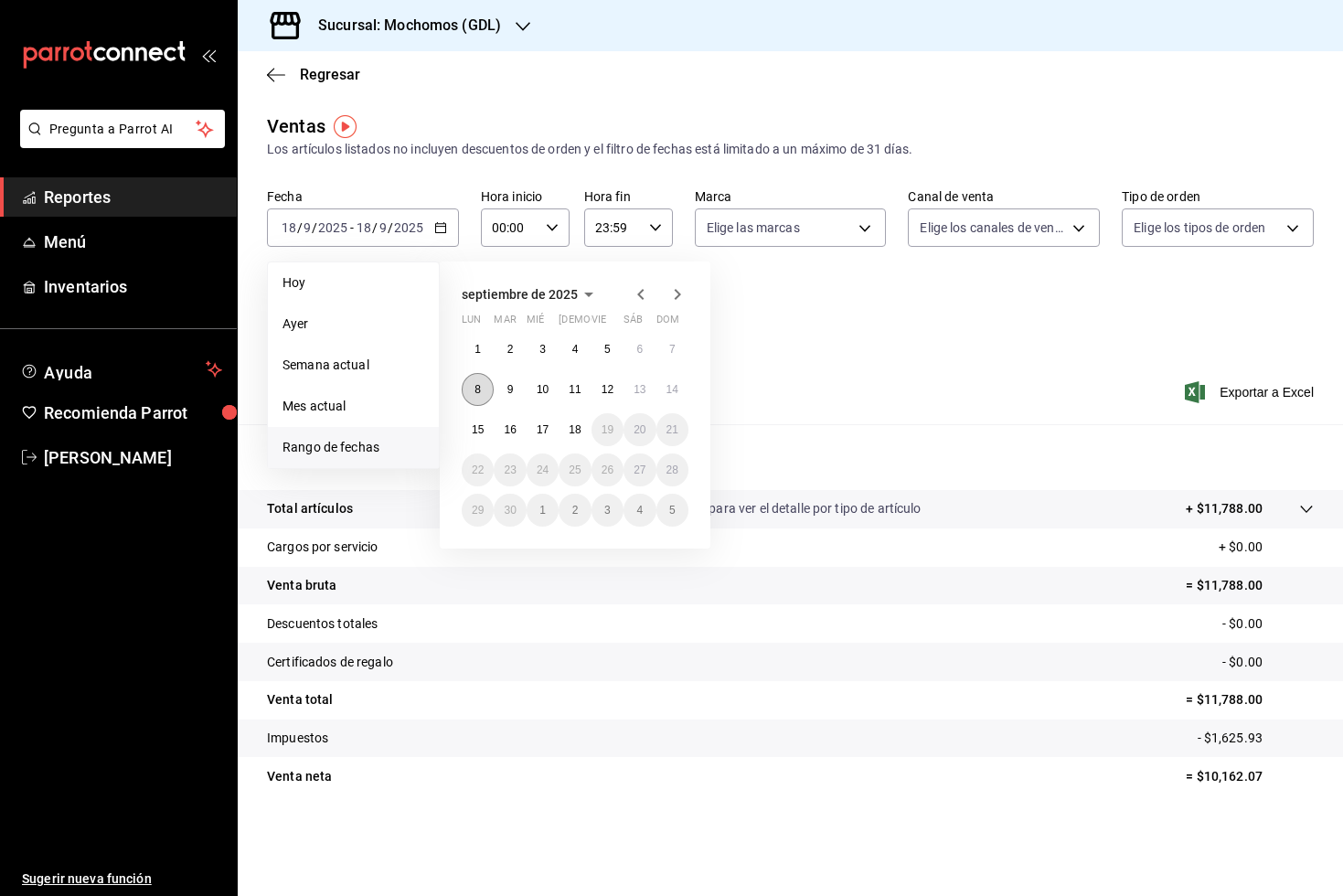
click at [477, 377] on button "8" at bounding box center [478, 389] width 32 height 33
click at [471, 419] on button "15" at bounding box center [478, 429] width 32 height 33
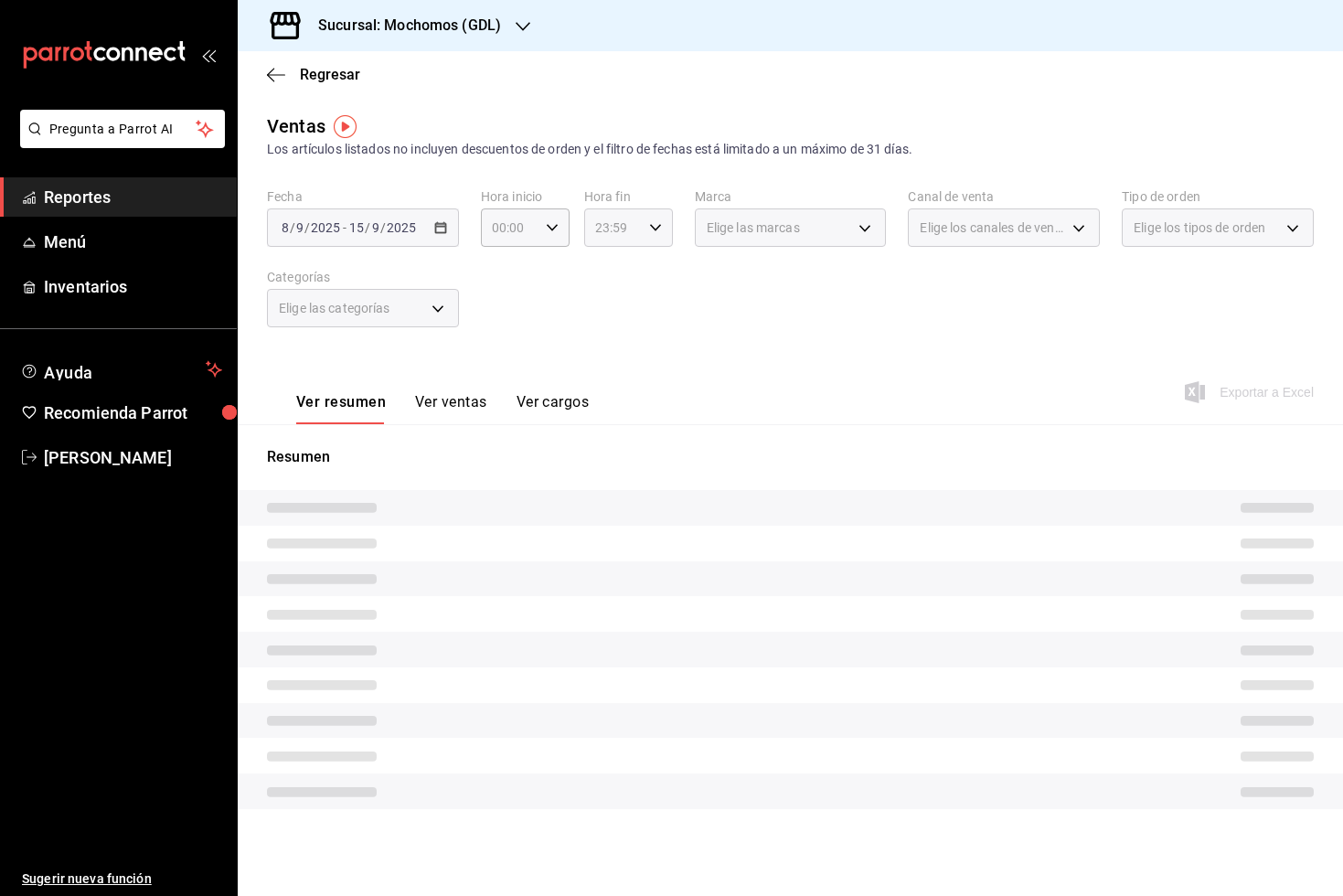
click at [659, 224] on \(Stroke\) "button" at bounding box center [656, 226] width 11 height 7
click at [608, 340] on span "05" at bounding box center [606, 335] width 16 height 15
click at [729, 316] on div at bounding box center [672, 448] width 1343 height 896
click at [656, 239] on div "05:59 Hora fin" at bounding box center [628, 227] width 89 height 38
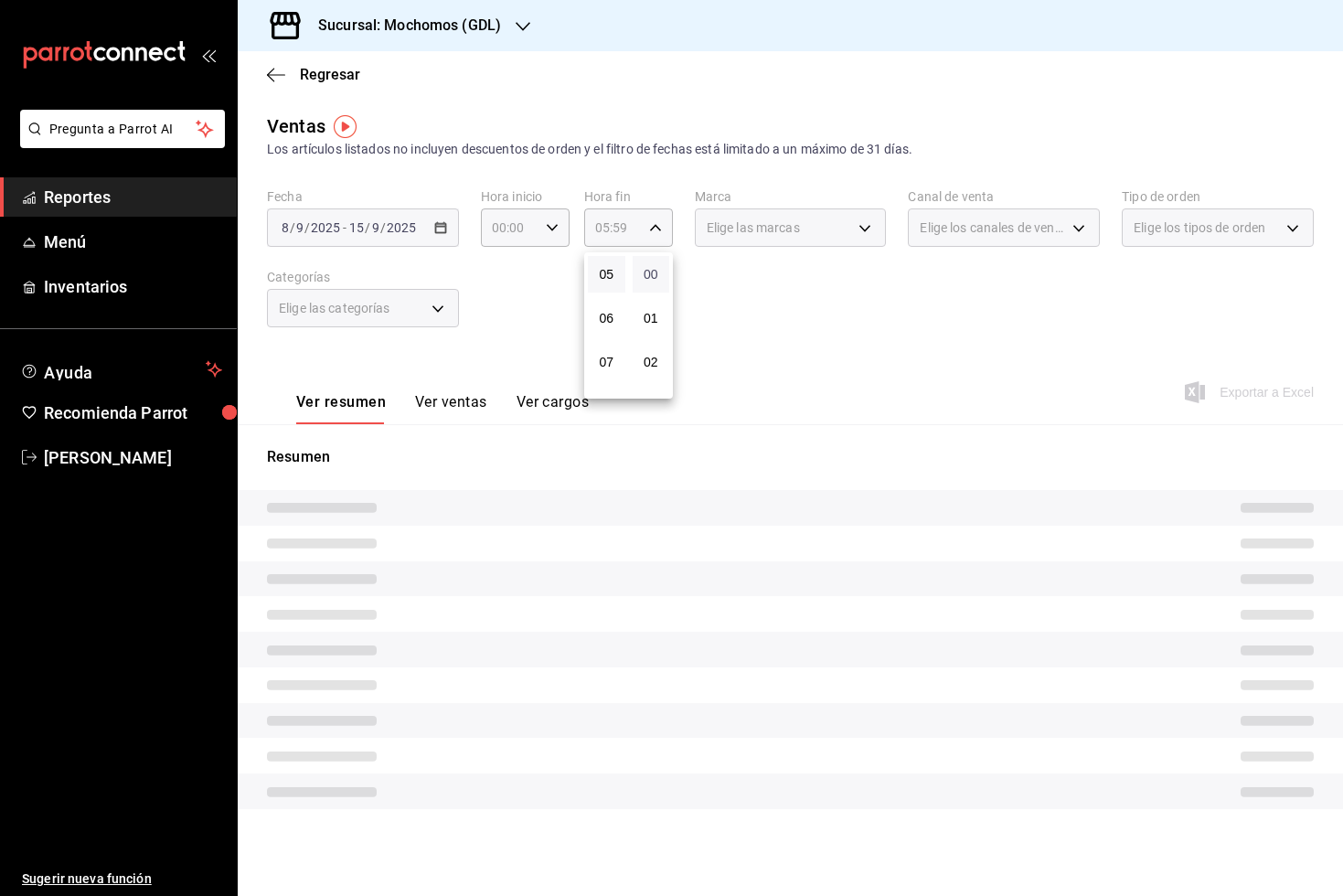
click at [650, 270] on span "00" at bounding box center [651, 274] width 16 height 15
type input "05:00"
click at [716, 282] on div at bounding box center [672, 448] width 1343 height 896
click at [542, 231] on div "00:00 Hora inicio" at bounding box center [525, 227] width 89 height 38
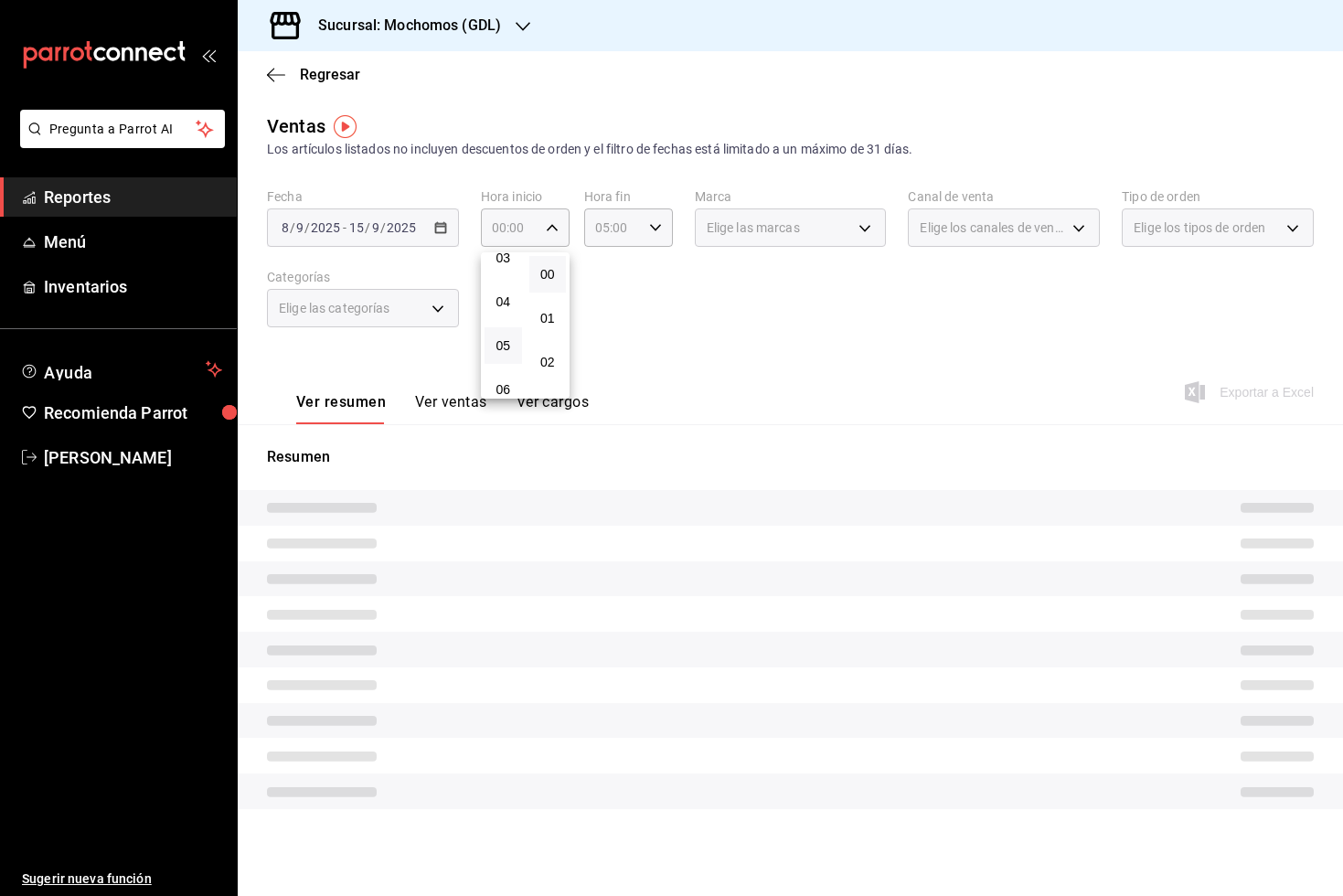
click at [493, 350] on button "05" at bounding box center [503, 345] width 37 height 36
type input "05:00"
click at [734, 309] on div at bounding box center [672, 448] width 1343 height 896
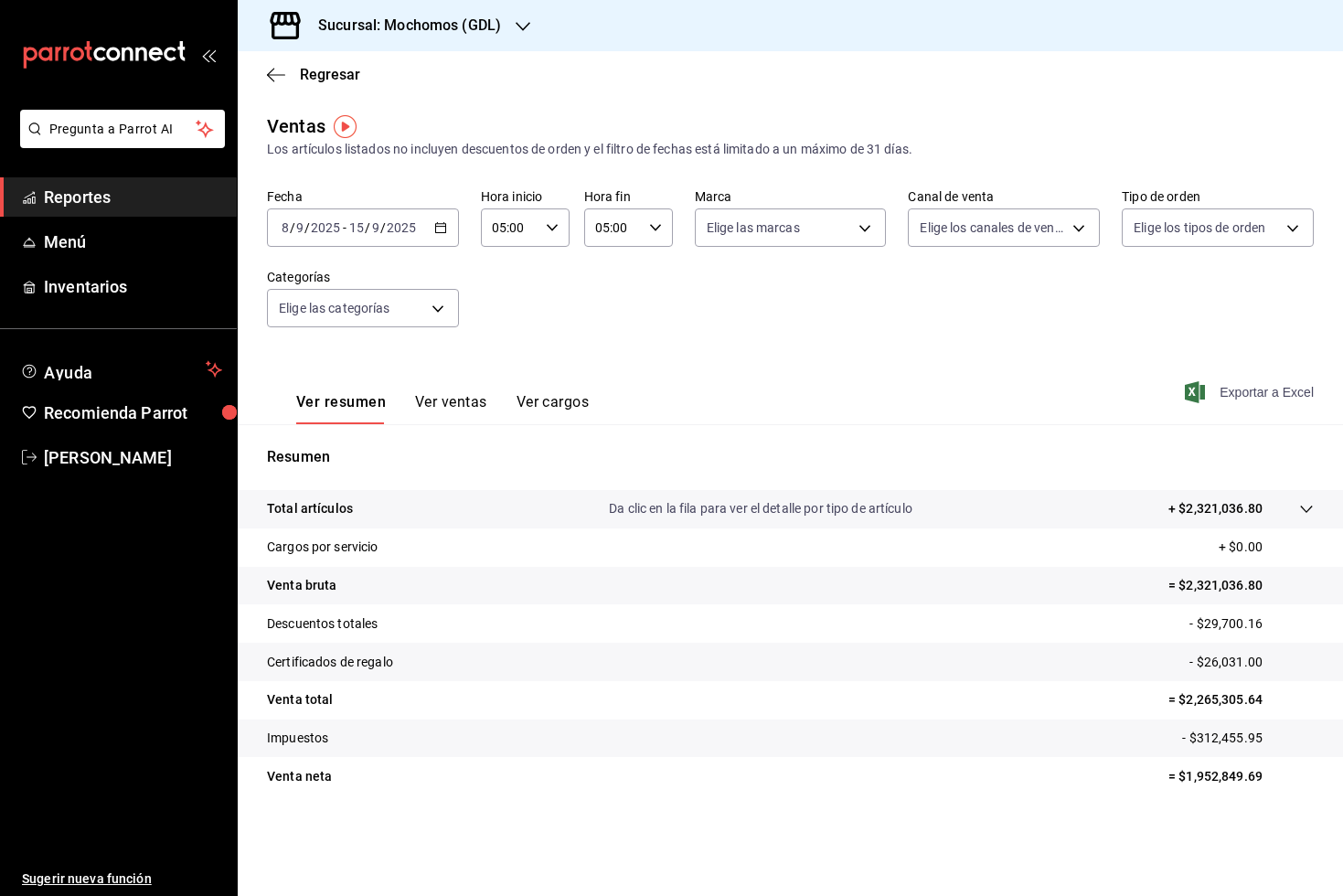
click at [1229, 394] on span "Exportar a Excel" at bounding box center [1251, 392] width 125 height 22
click at [1085, 227] on body "Pregunta a Parrot AI Reportes Menú Inventarios Ayuda Recomienda Parrot [PERSON_…" at bounding box center [672, 448] width 1343 height 896
click at [1085, 227] on div at bounding box center [672, 448] width 1343 height 896
click at [1292, 212] on body "Pregunta a Parrot AI Reportes Menú Inventarios Ayuda Recomienda Parrot [PERSON_…" at bounding box center [672, 448] width 1343 height 896
click at [1292, 214] on div at bounding box center [672, 448] width 1343 height 896
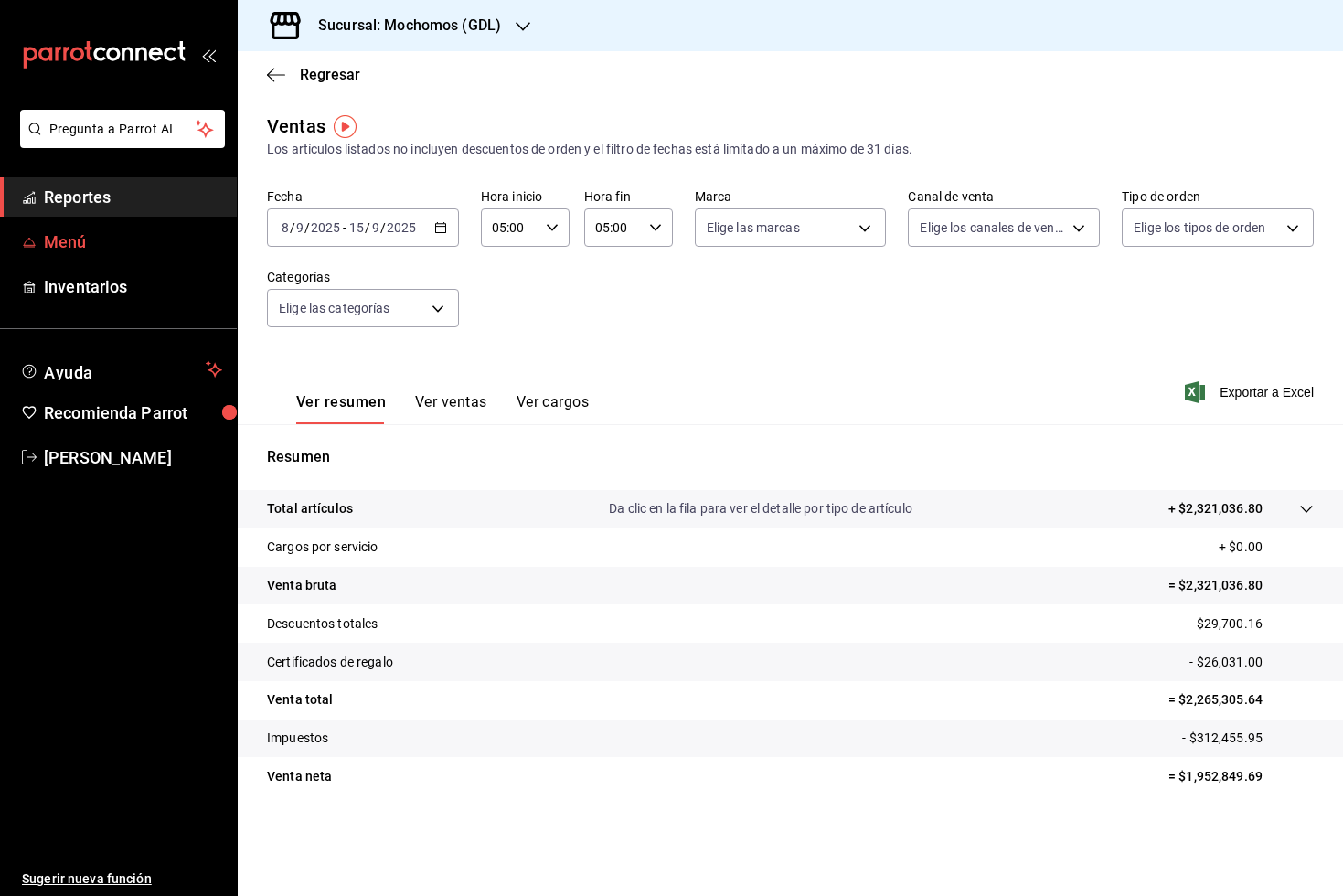
click at [82, 238] on span "Menú" at bounding box center [133, 241] width 179 height 24
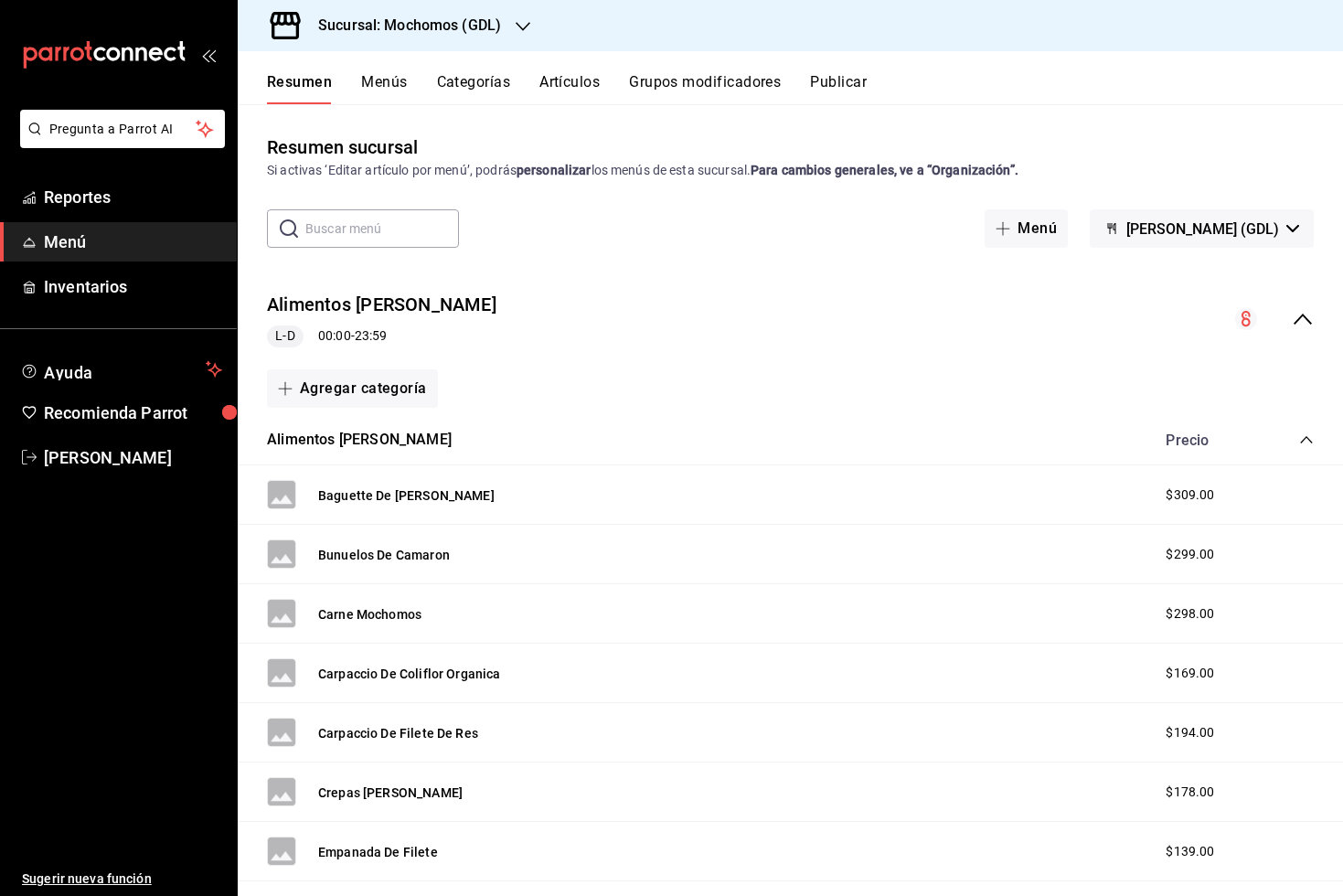
click at [561, 94] on button "Artículos" at bounding box center [570, 88] width 61 height 31
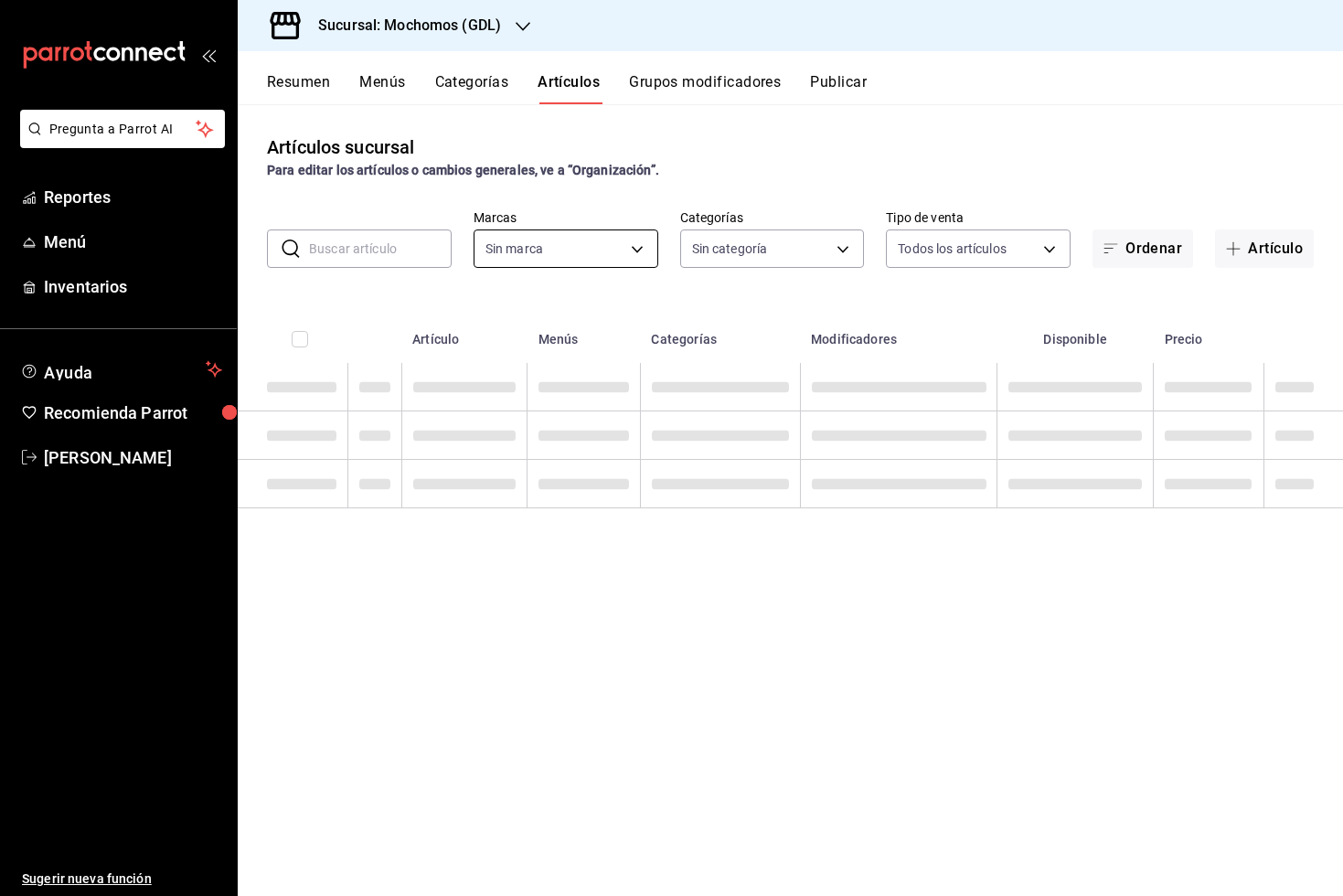
type input "36c25d4a-7cb0-456c-a434-e981d54830bc,9cac9703-0c5a-4d8b-addd-5b6b571d65b9"
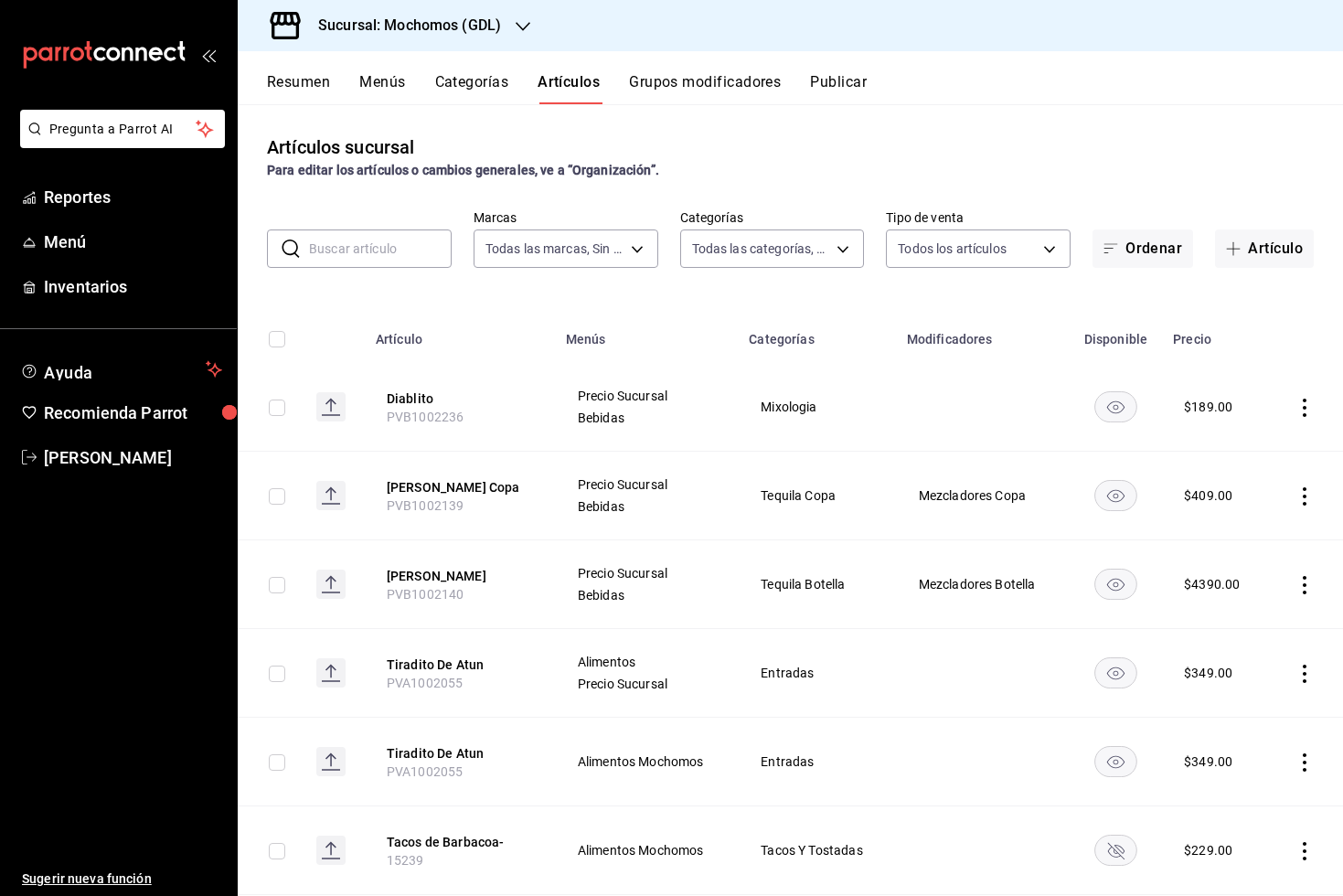
type input "c0db8a99-aef8-4e9c-862d-72763fc5d605,0e6da5ad-e1ed-4623-8a7f-4db137866549,4ba6e…"
click at [417, 264] on input "text" at bounding box center [380, 248] width 142 height 36
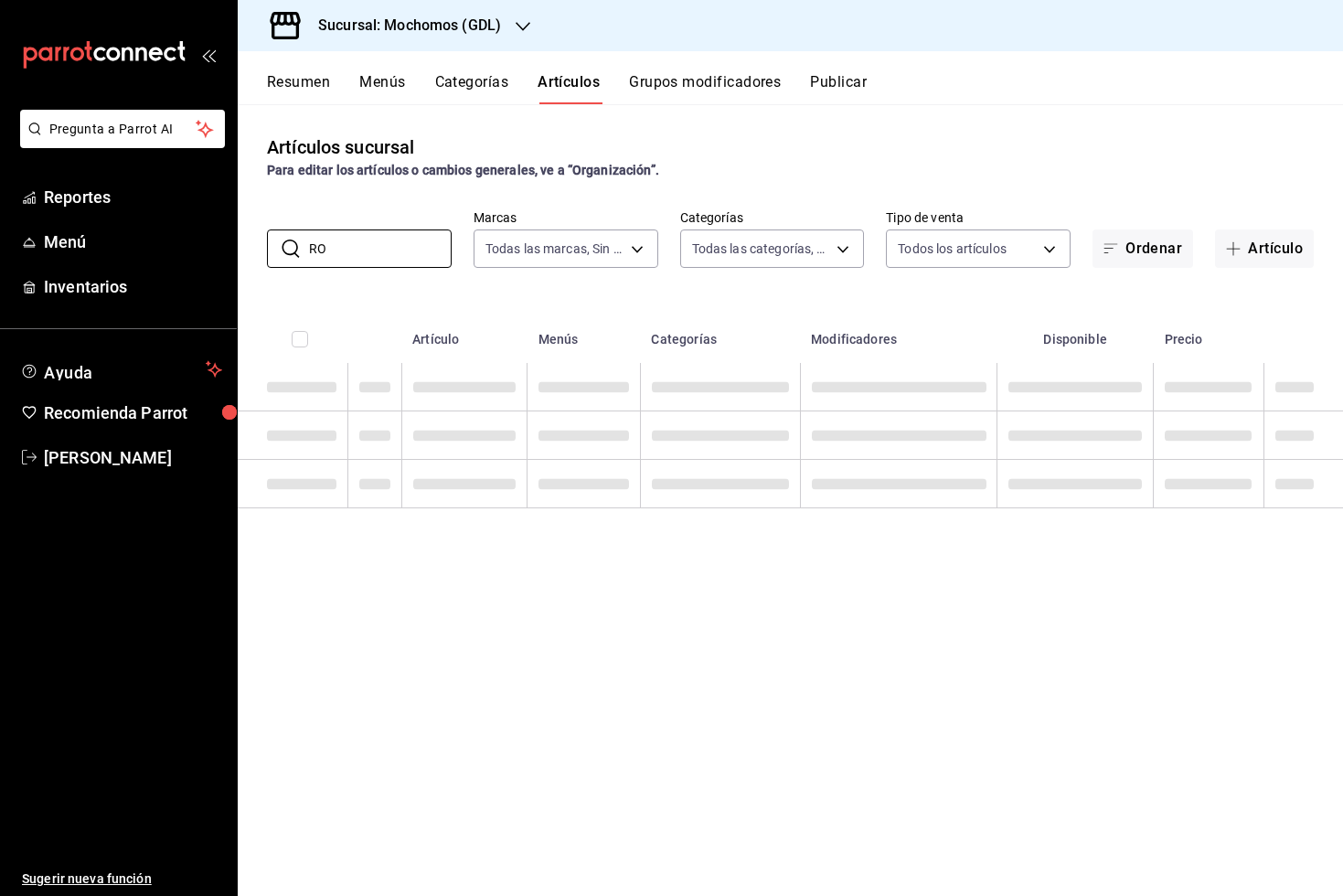
type input "R"
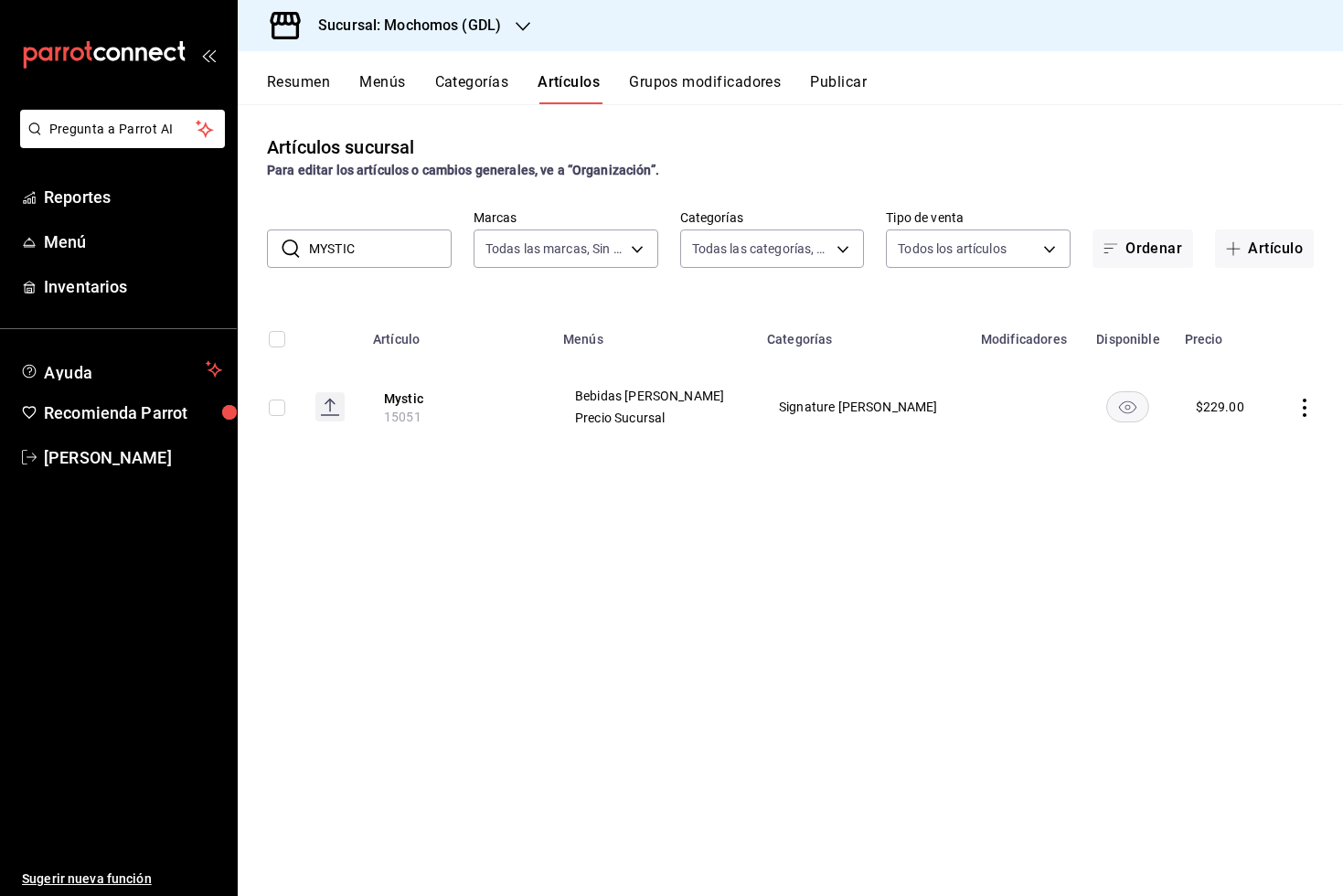
click at [380, 251] on input "MYSTIC" at bounding box center [380, 248] width 142 height 36
click at [512, 390] on button "Lychee Rose" at bounding box center [457, 398] width 146 height 19
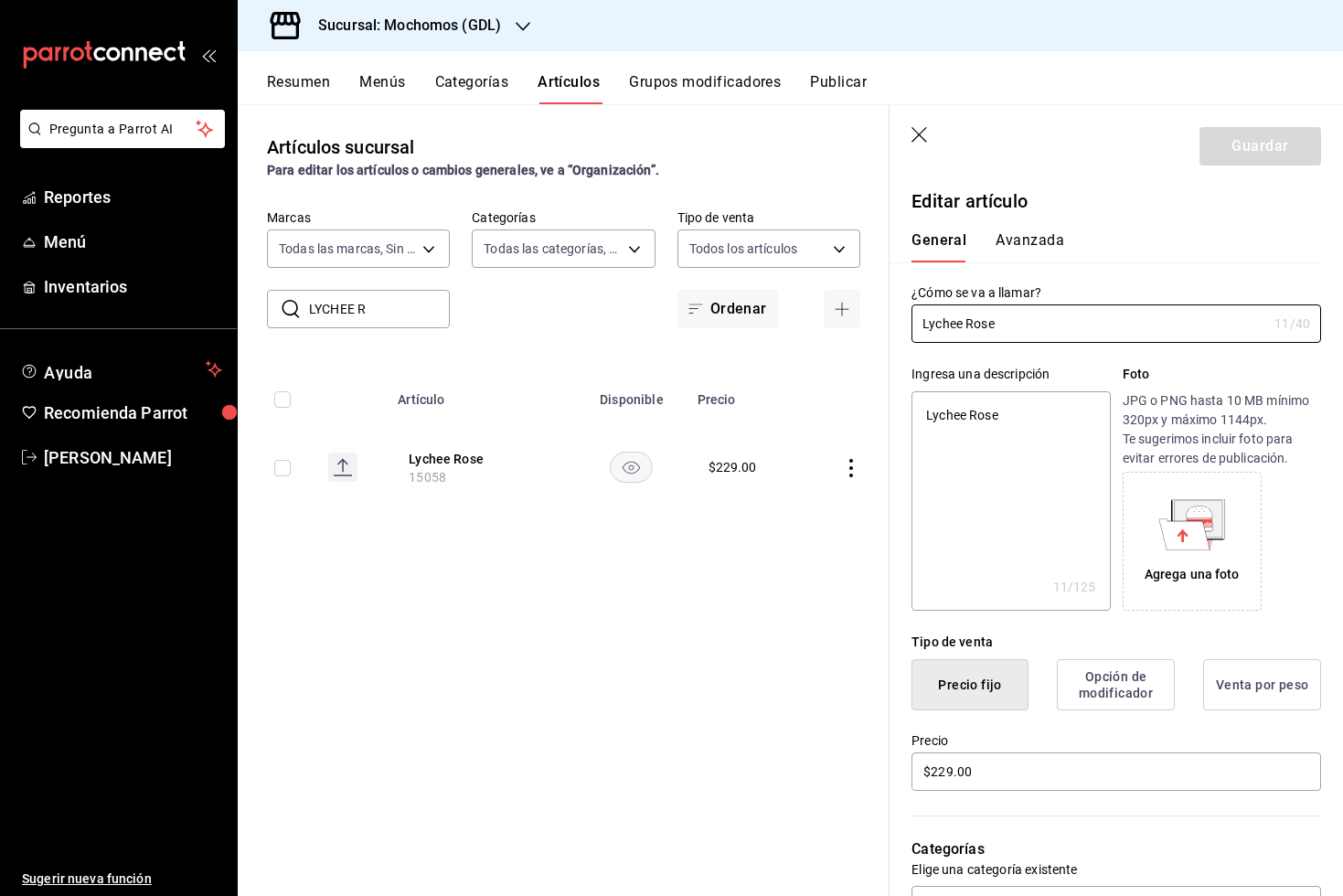
click at [927, 127] on icon "button" at bounding box center [921, 137] width 19 height 19
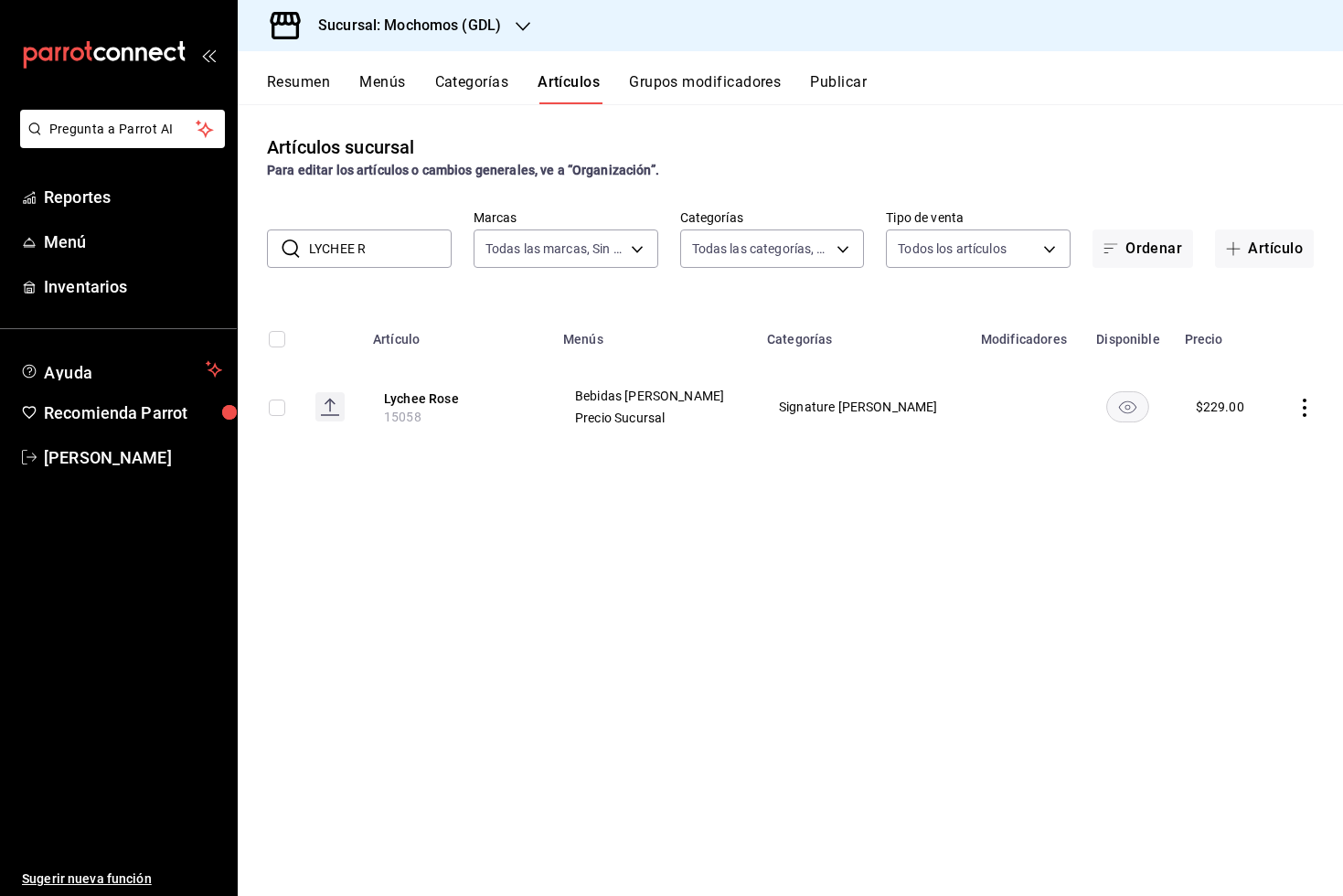
click at [408, 239] on input "LYCHEE R" at bounding box center [380, 248] width 142 height 36
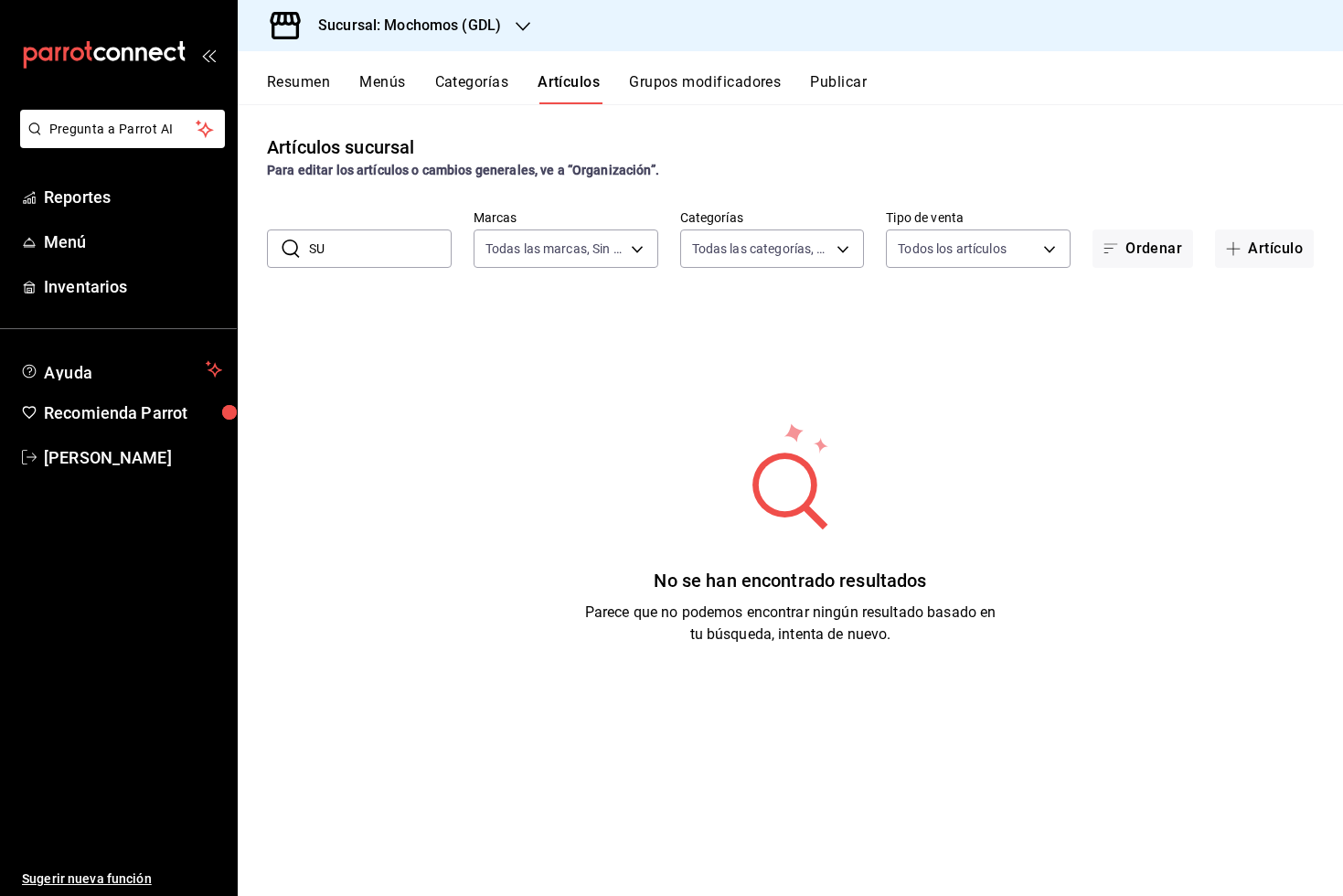
type input "S"
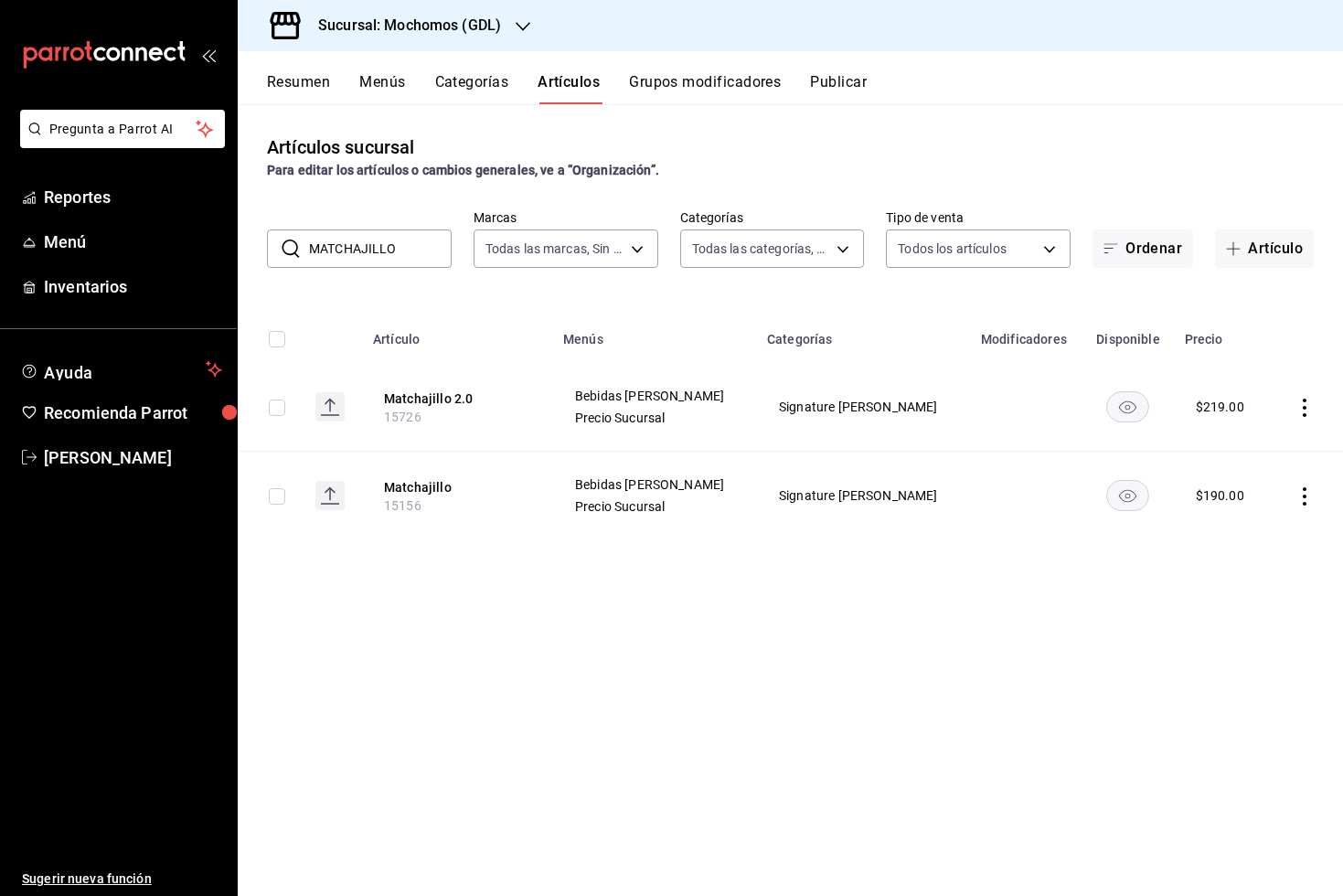
click at [416, 244] on input "MATCHAJILLO" at bounding box center [380, 248] width 142 height 36
click at [399, 254] on input "LUCKY GREEN" at bounding box center [380, 248] width 142 height 36
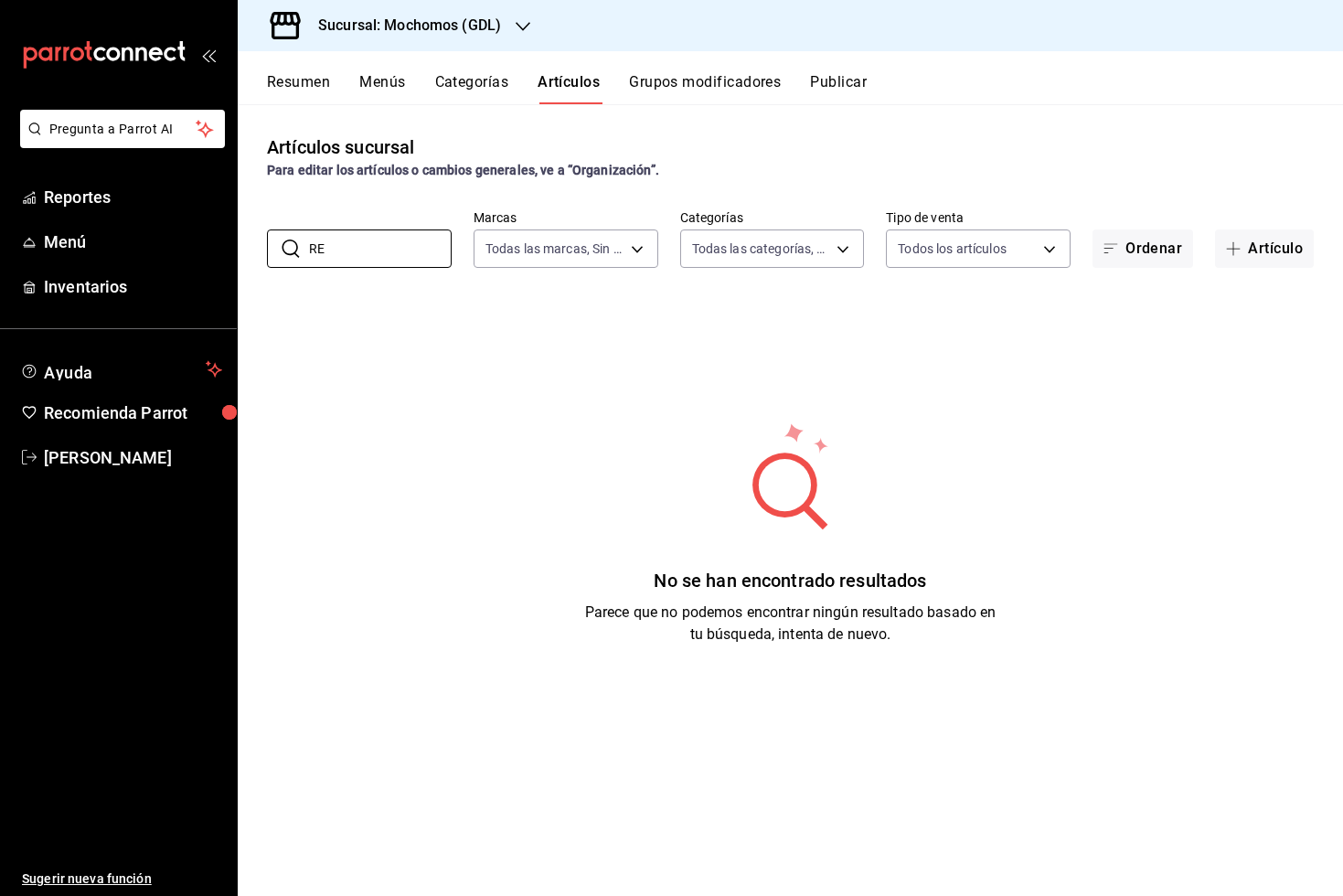
type input "R"
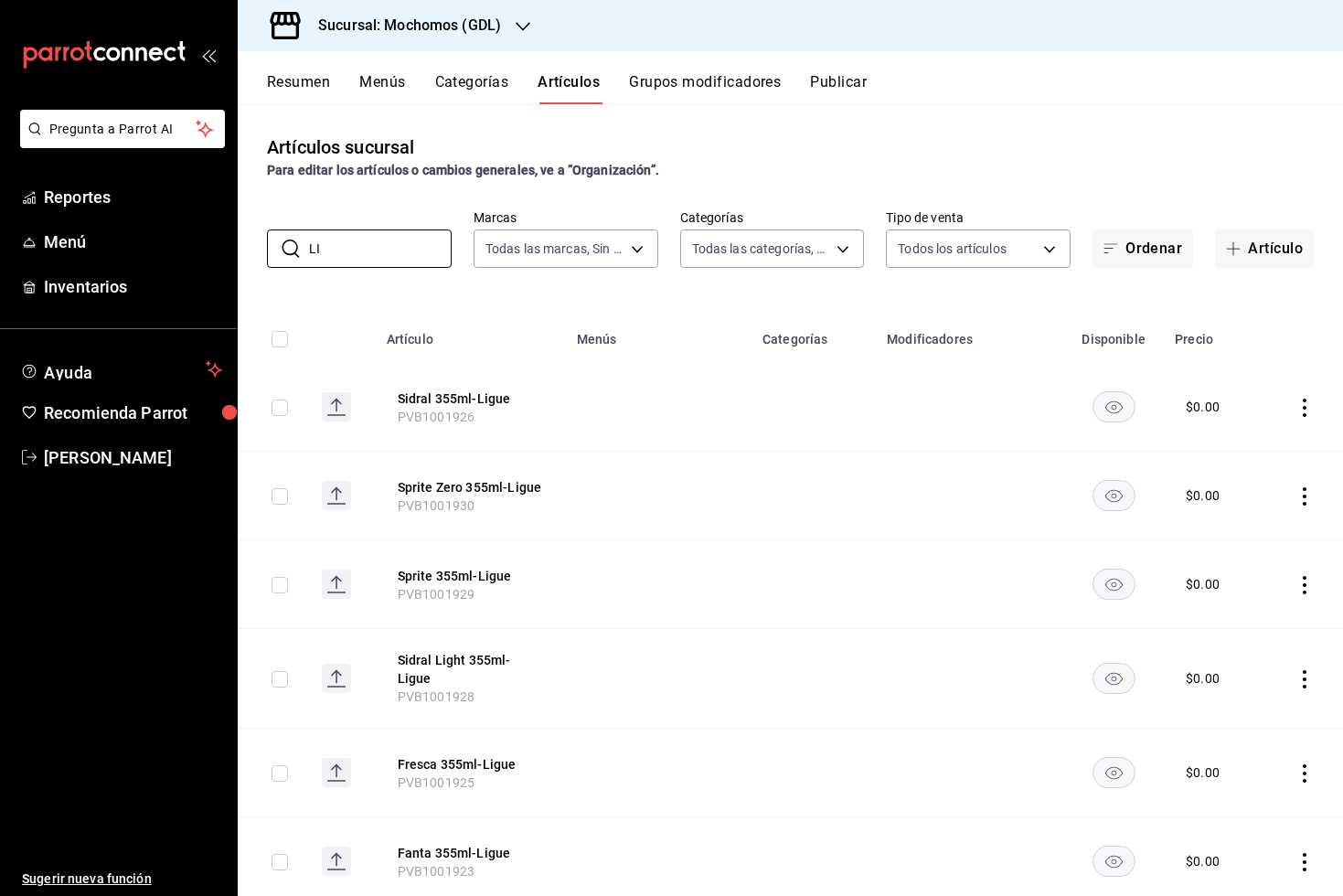
type input "L"
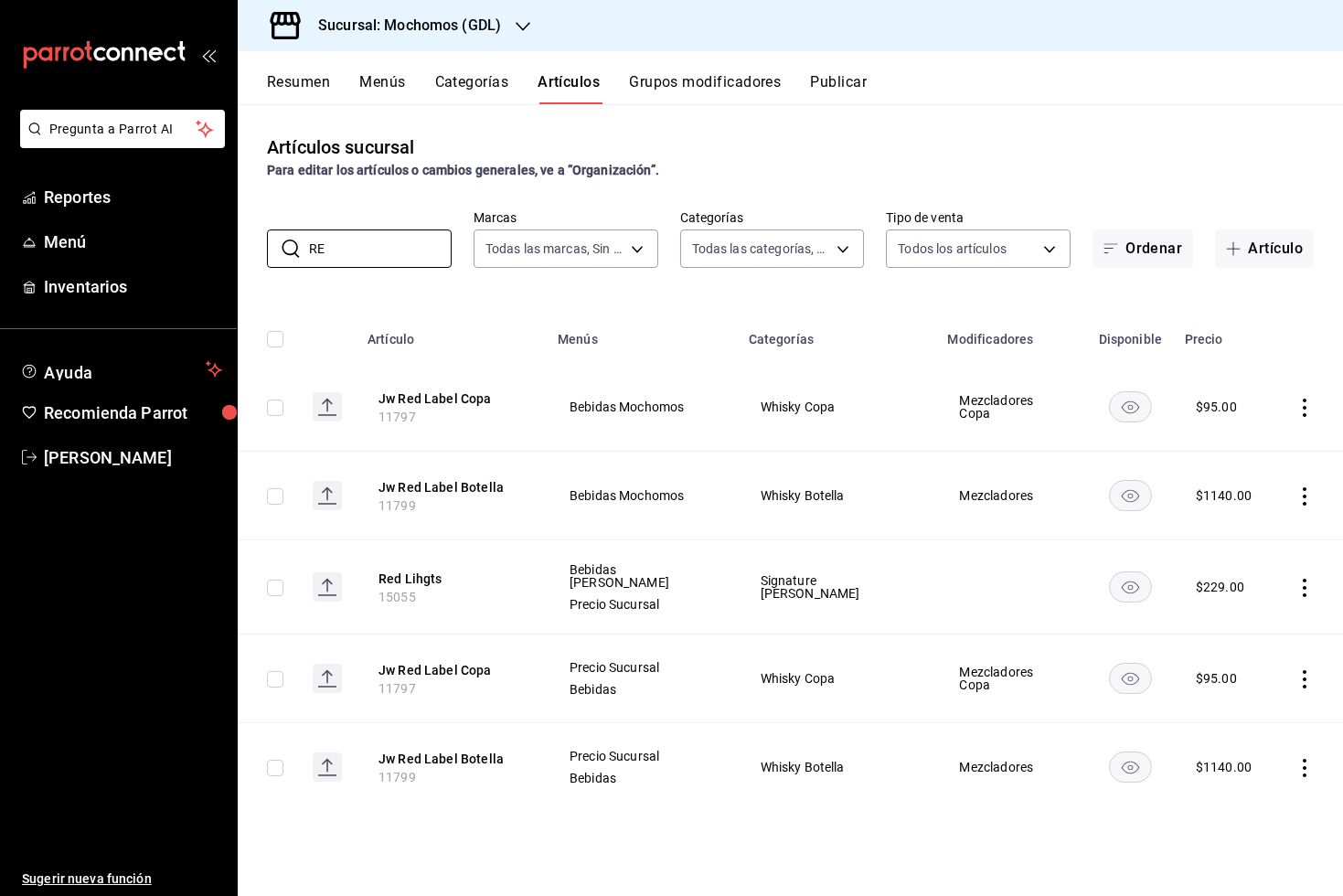
type input "R"
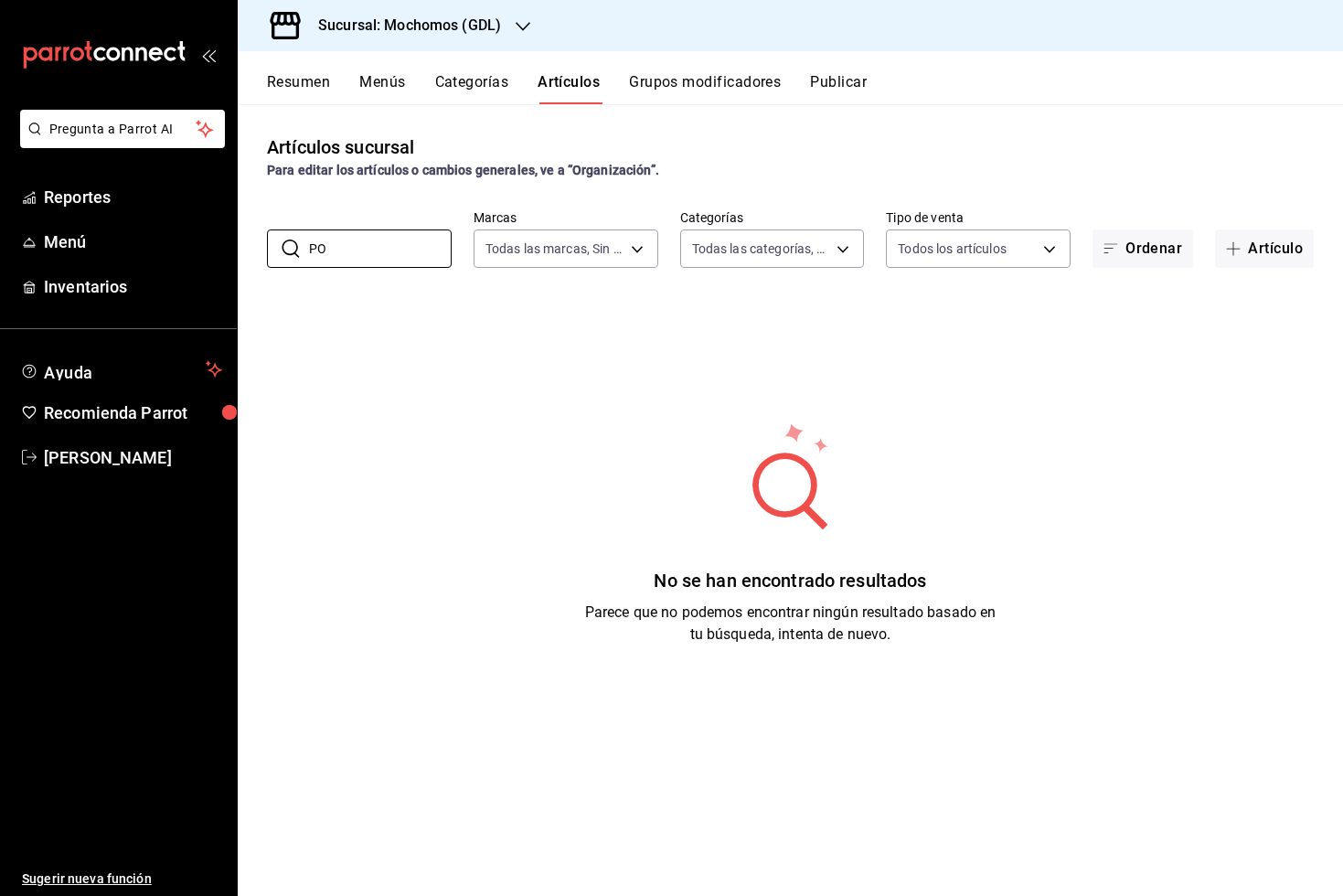
type input "P"
type input "S"
click at [446, 394] on div "No se han encontrado resultados Parece que no podemos encontrar ningún resultad…" at bounding box center [790, 533] width 1105 height 457
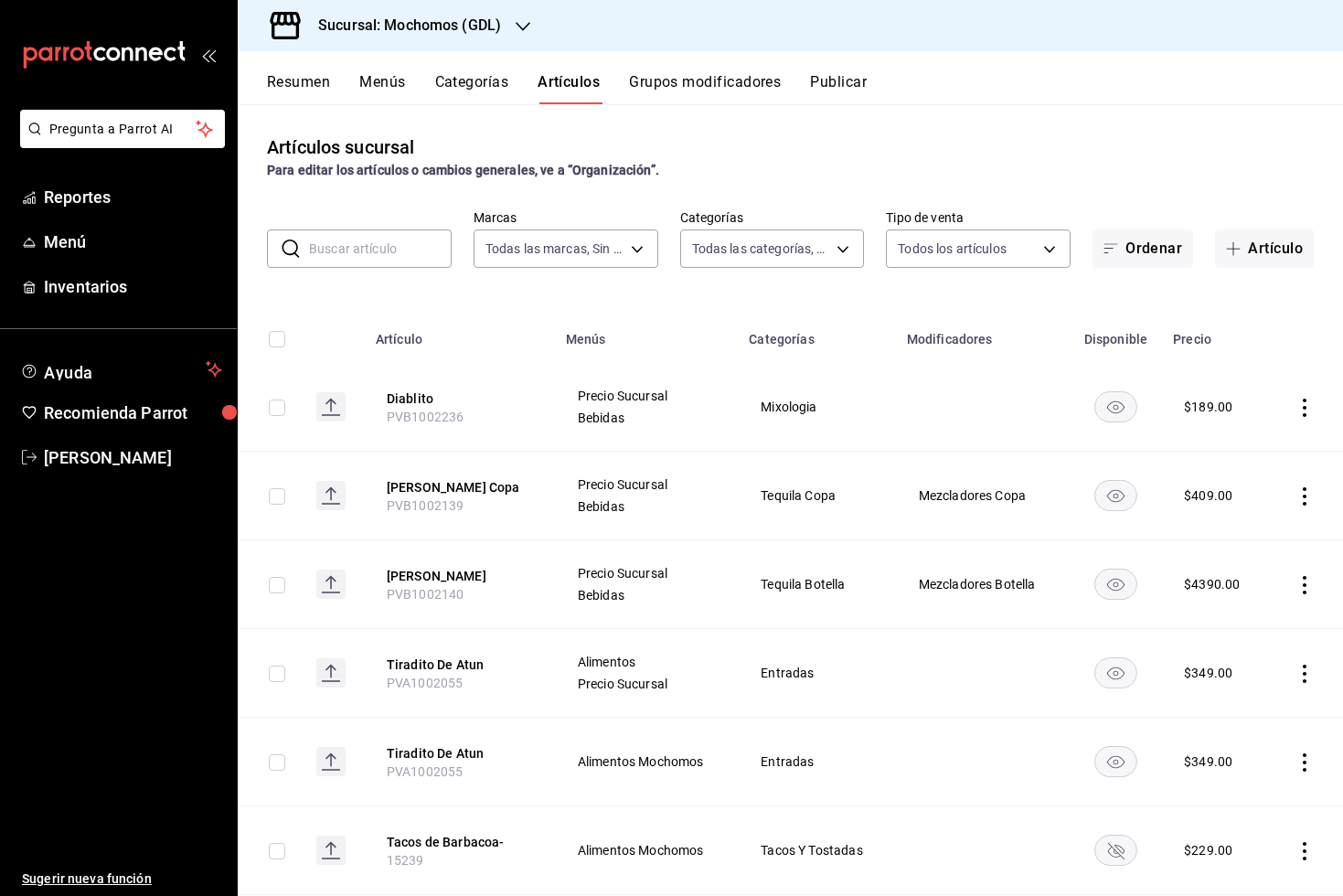
click at [377, 245] on input "text" at bounding box center [380, 248] width 142 height 36
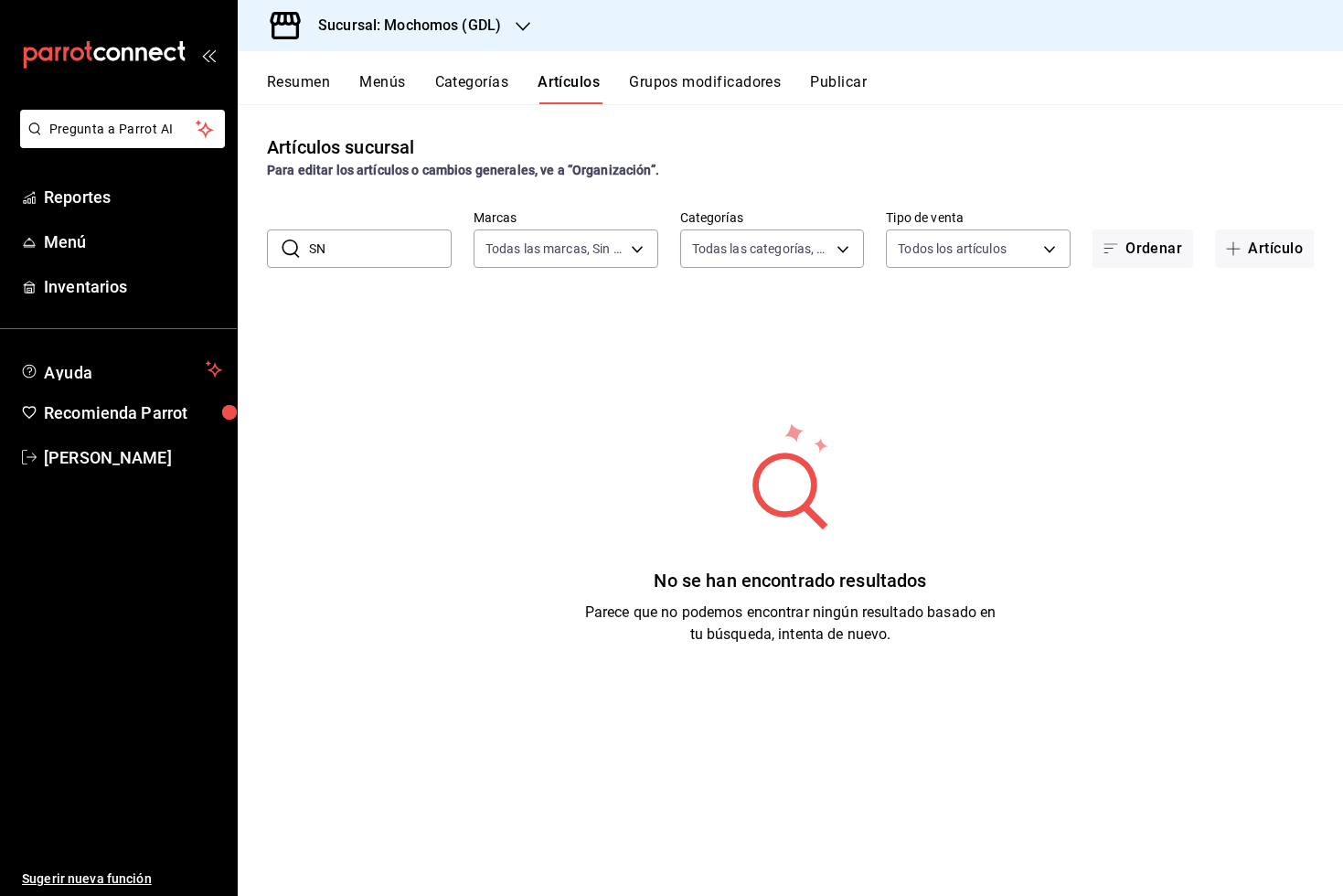
type input "S"
type input "E"
type input "P"
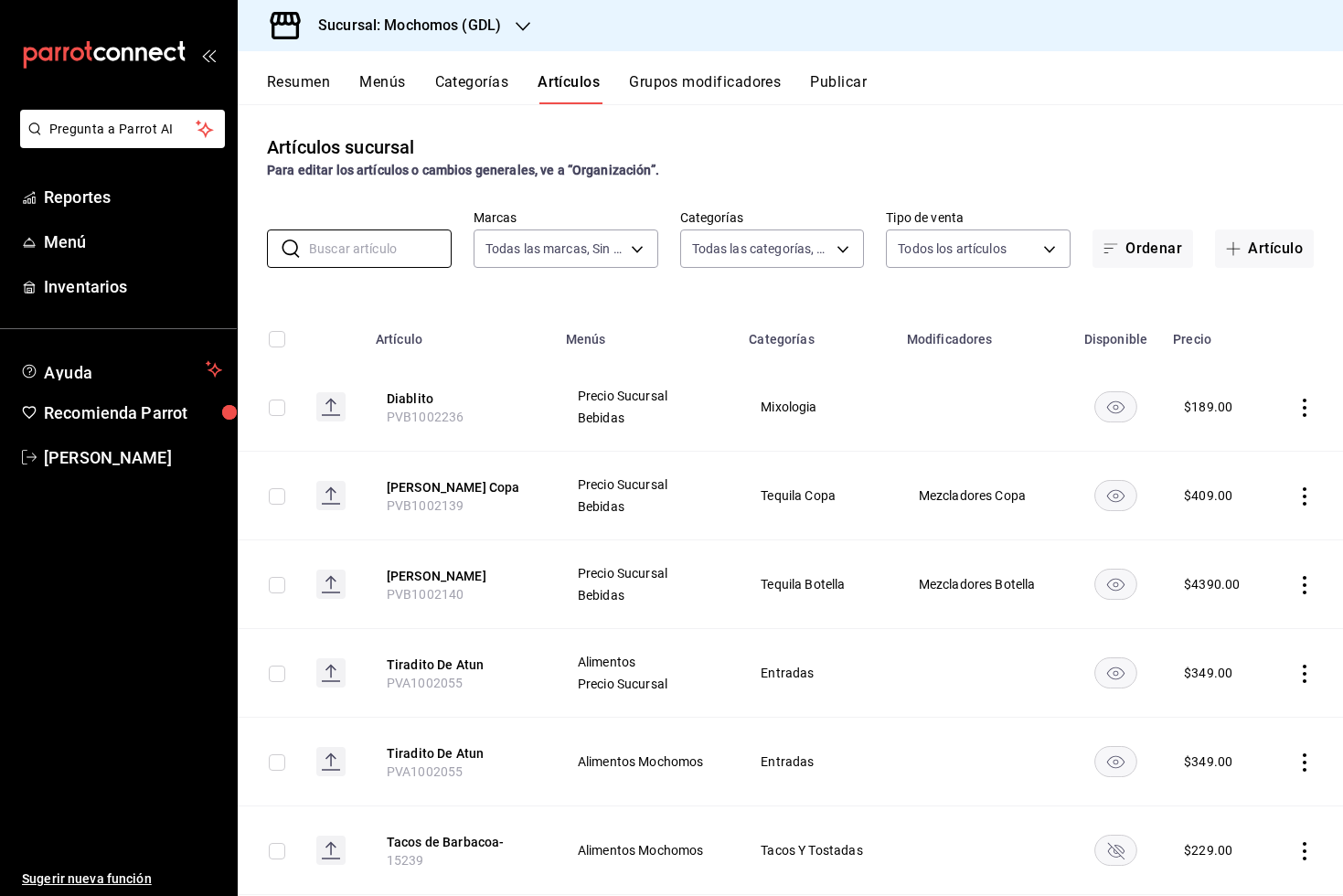
click at [495, 419] on th "Diablito PVB1002236" at bounding box center [459, 407] width 190 height 89
click at [1294, 420] on td at bounding box center [1306, 407] width 74 height 89
click at [1295, 415] on icon "actions" at bounding box center [1305, 408] width 19 height 19
click at [1300, 412] on div at bounding box center [672, 448] width 1343 height 896
click at [347, 232] on input "text" at bounding box center [380, 248] width 142 height 36
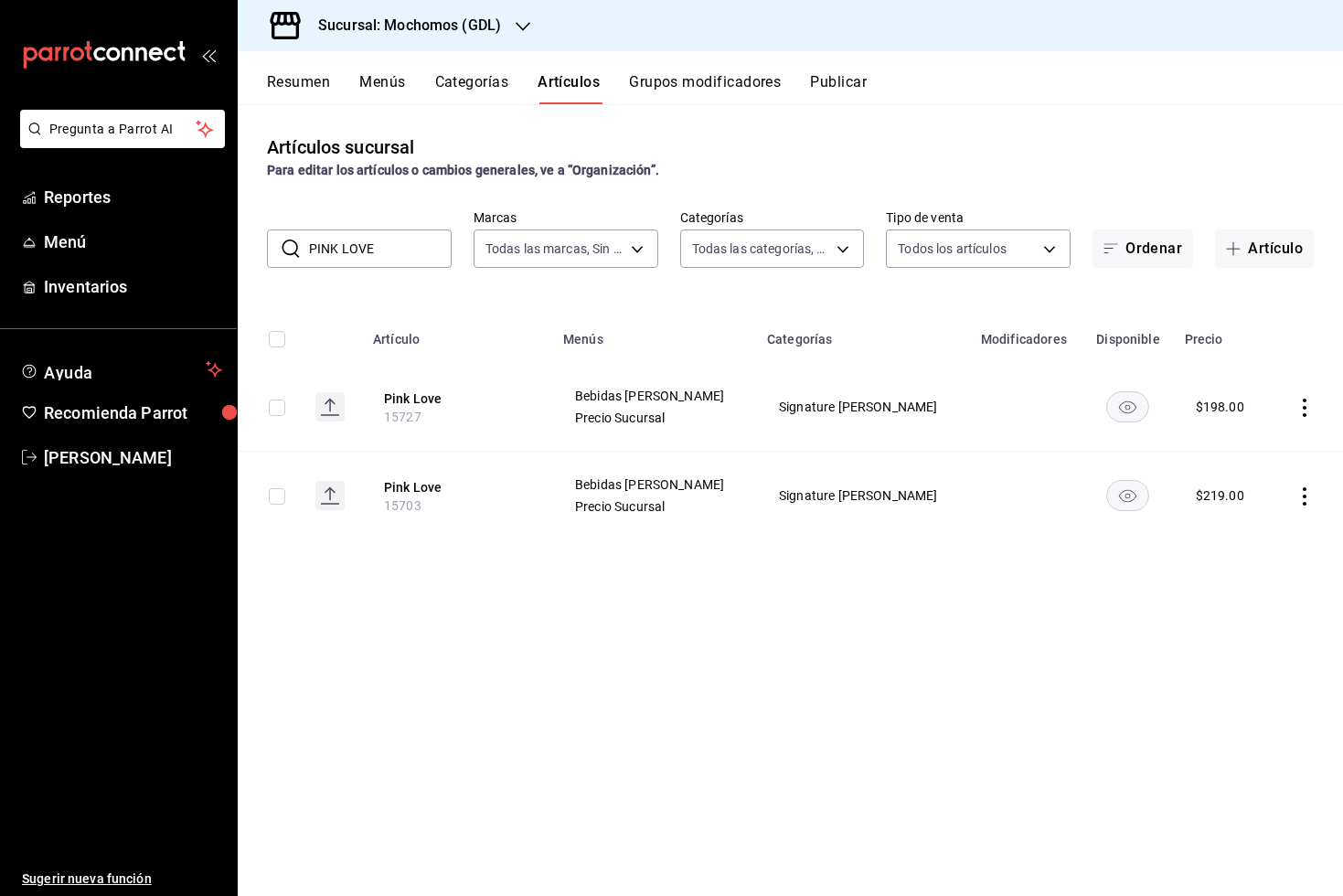
click at [397, 244] on input "PINK LOVE" at bounding box center [380, 248] width 142 height 36
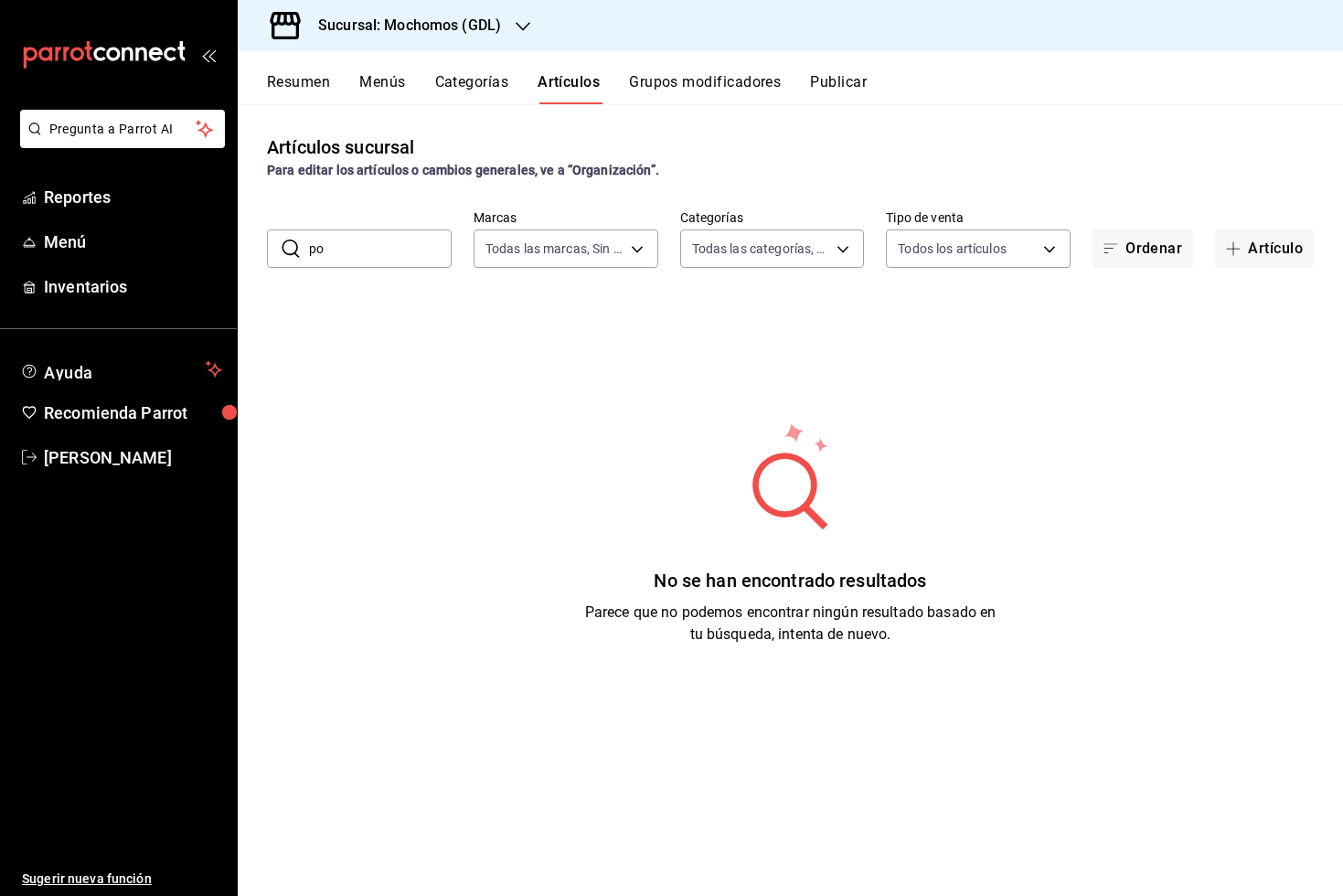
type input "p"
click at [431, 253] on input "BANANA" at bounding box center [380, 248] width 142 height 36
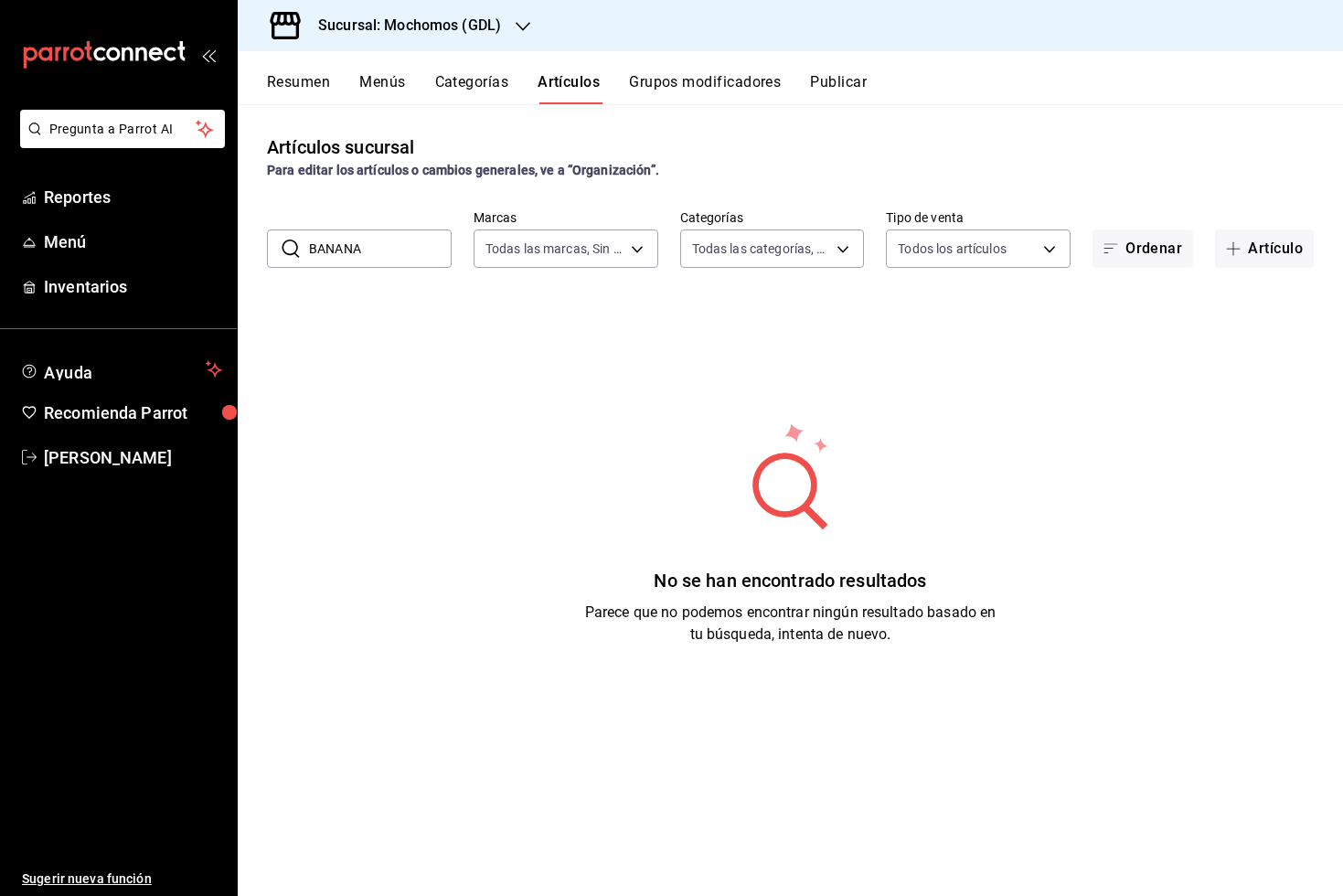
click at [431, 253] on input "BANANA" at bounding box center [380, 248] width 142 height 36
click at [375, 248] on input "BANANA" at bounding box center [380, 248] width 142 height 36
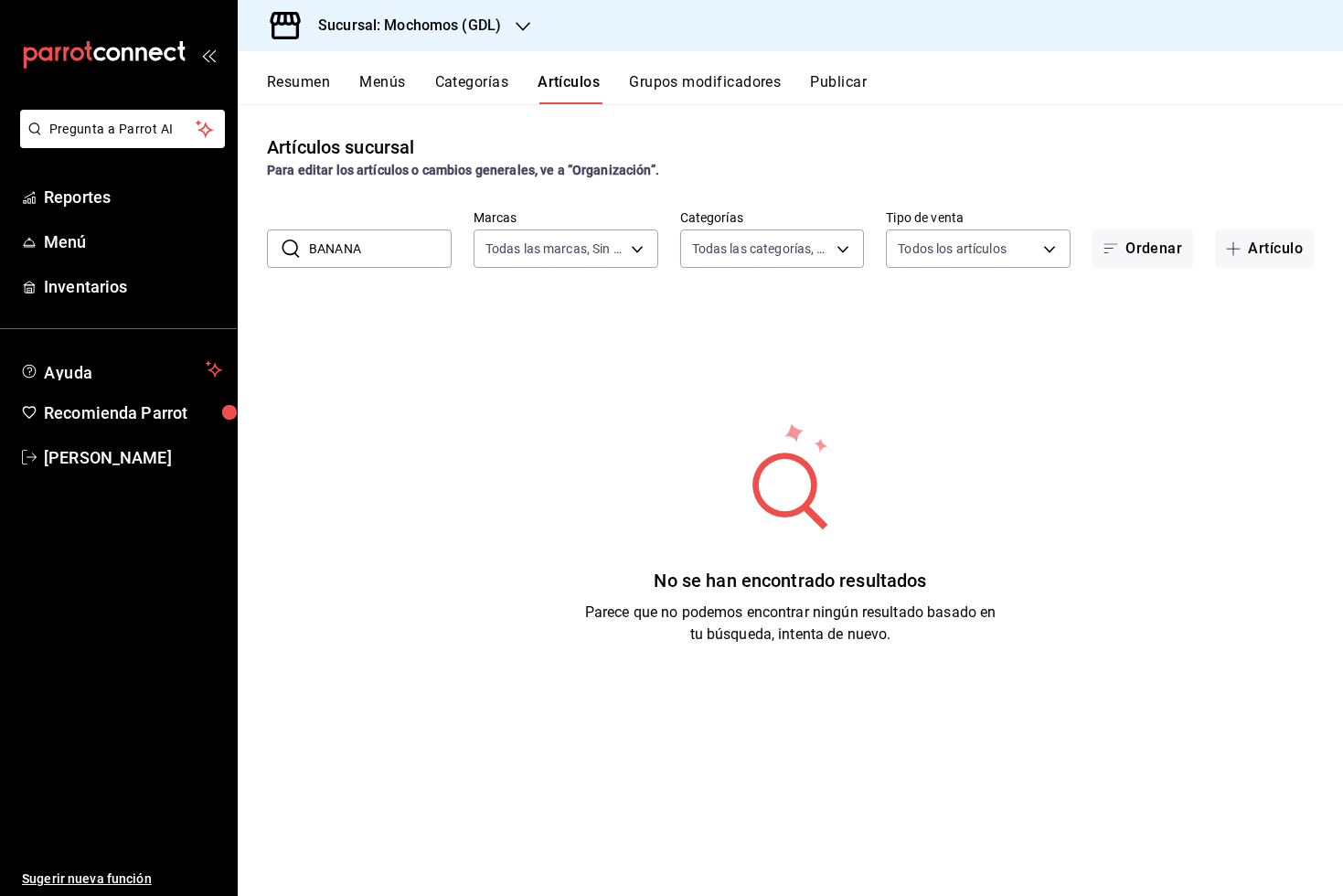
click at [375, 248] on input "BANANA" at bounding box center [380, 248] width 142 height 36
type input "B"
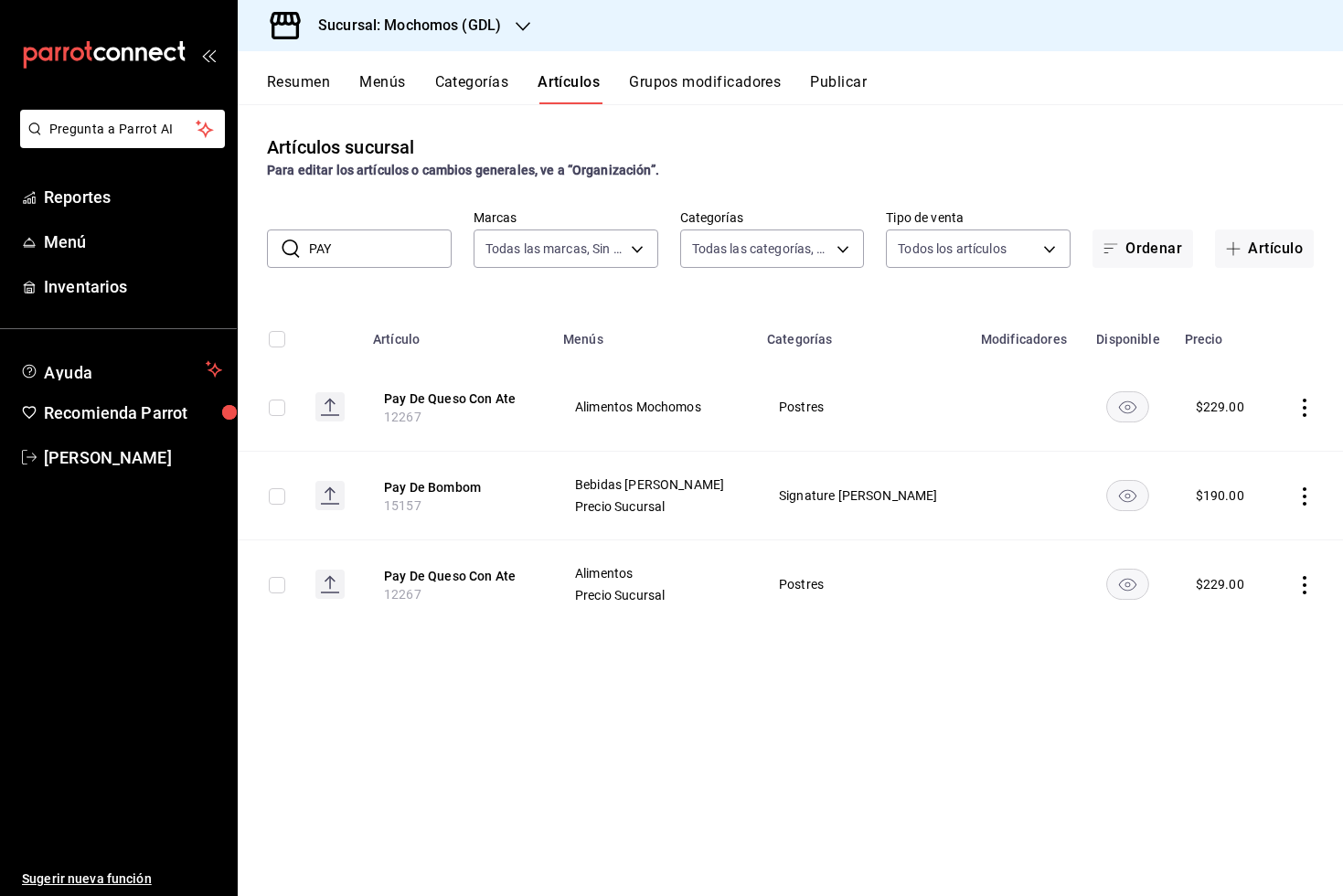
click at [377, 257] on input "PAY" at bounding box center [380, 248] width 142 height 36
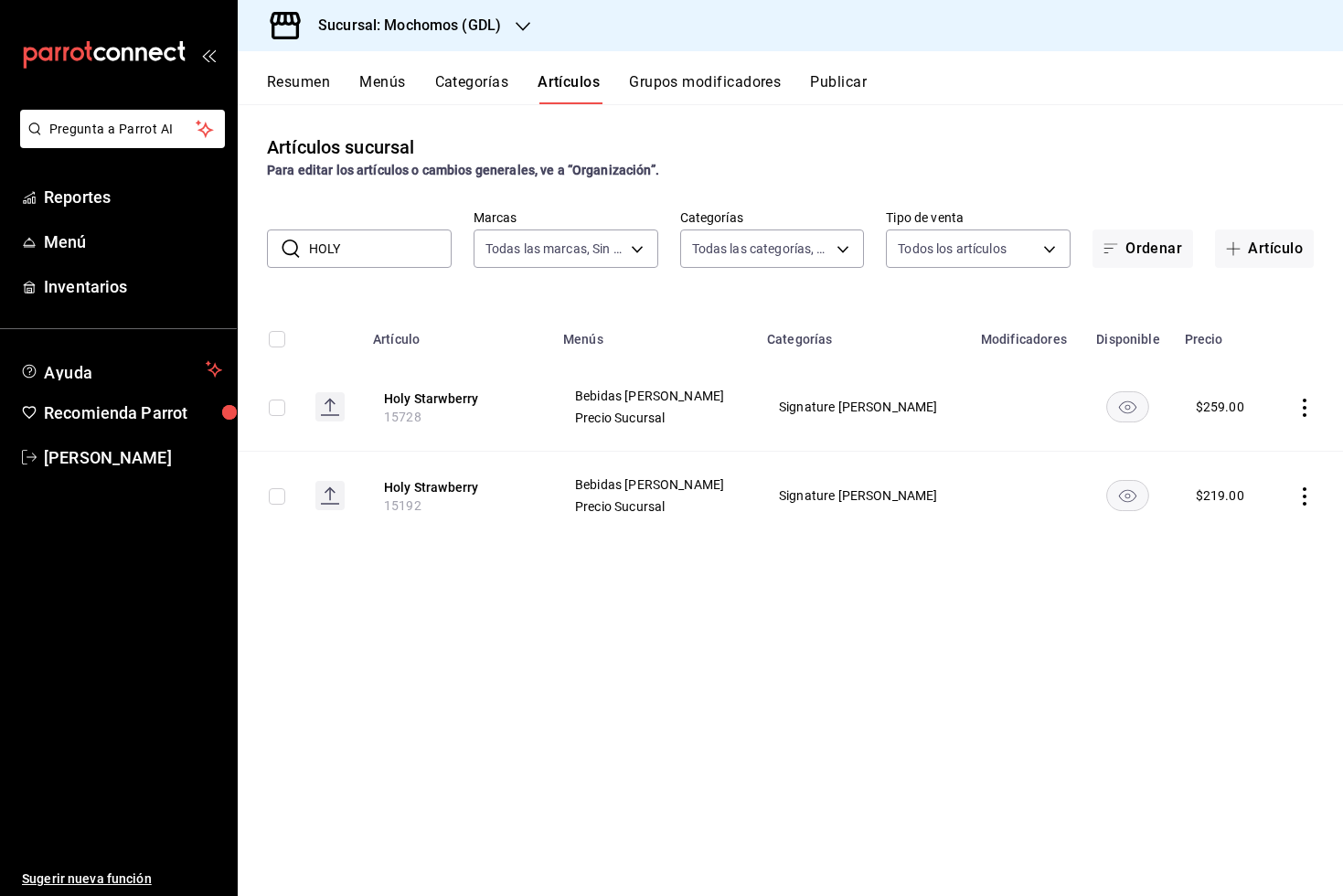
click at [375, 244] on input "HOLY" at bounding box center [380, 248] width 142 height 36
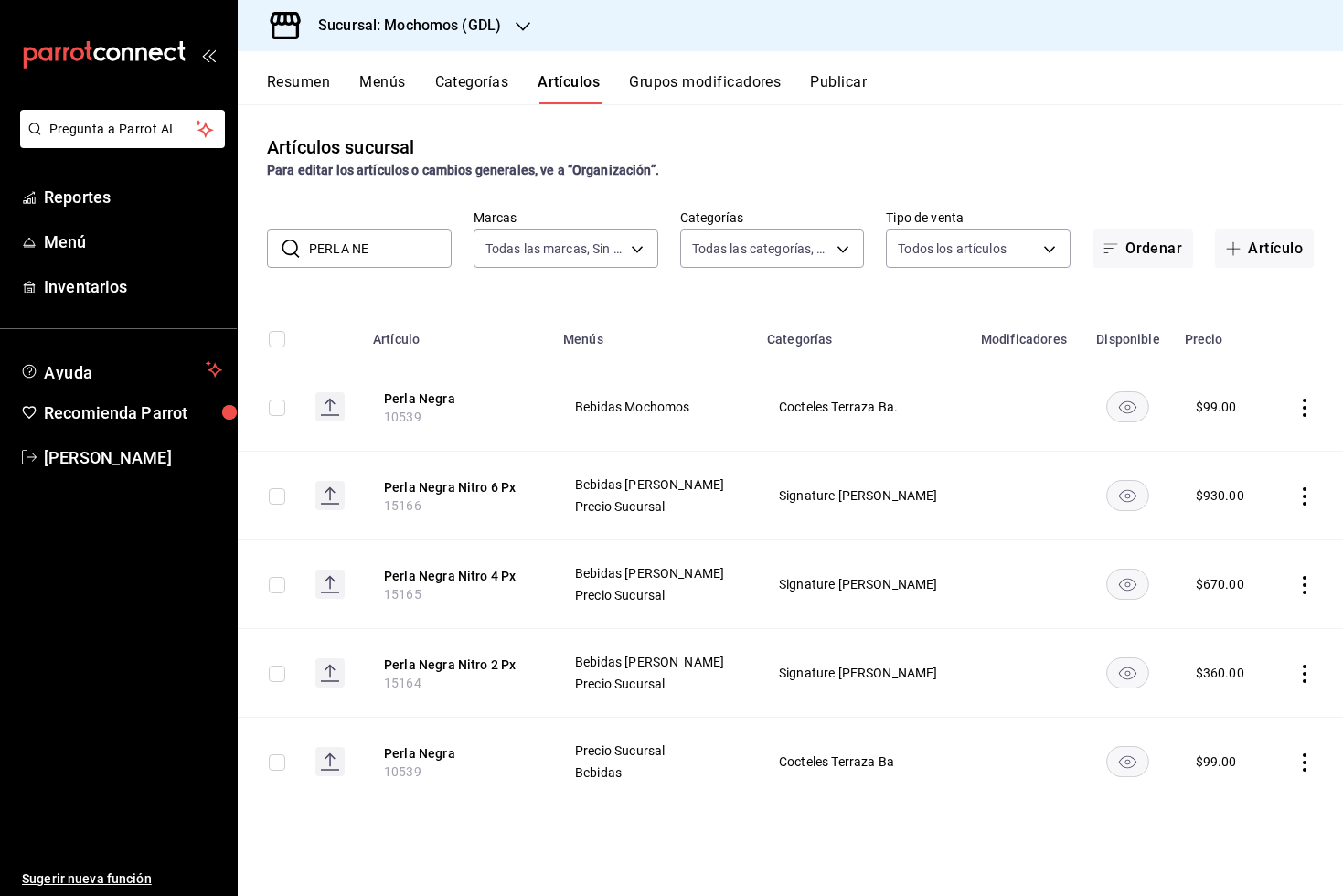
click at [400, 250] on input "PERLA NE" at bounding box center [380, 248] width 142 height 36
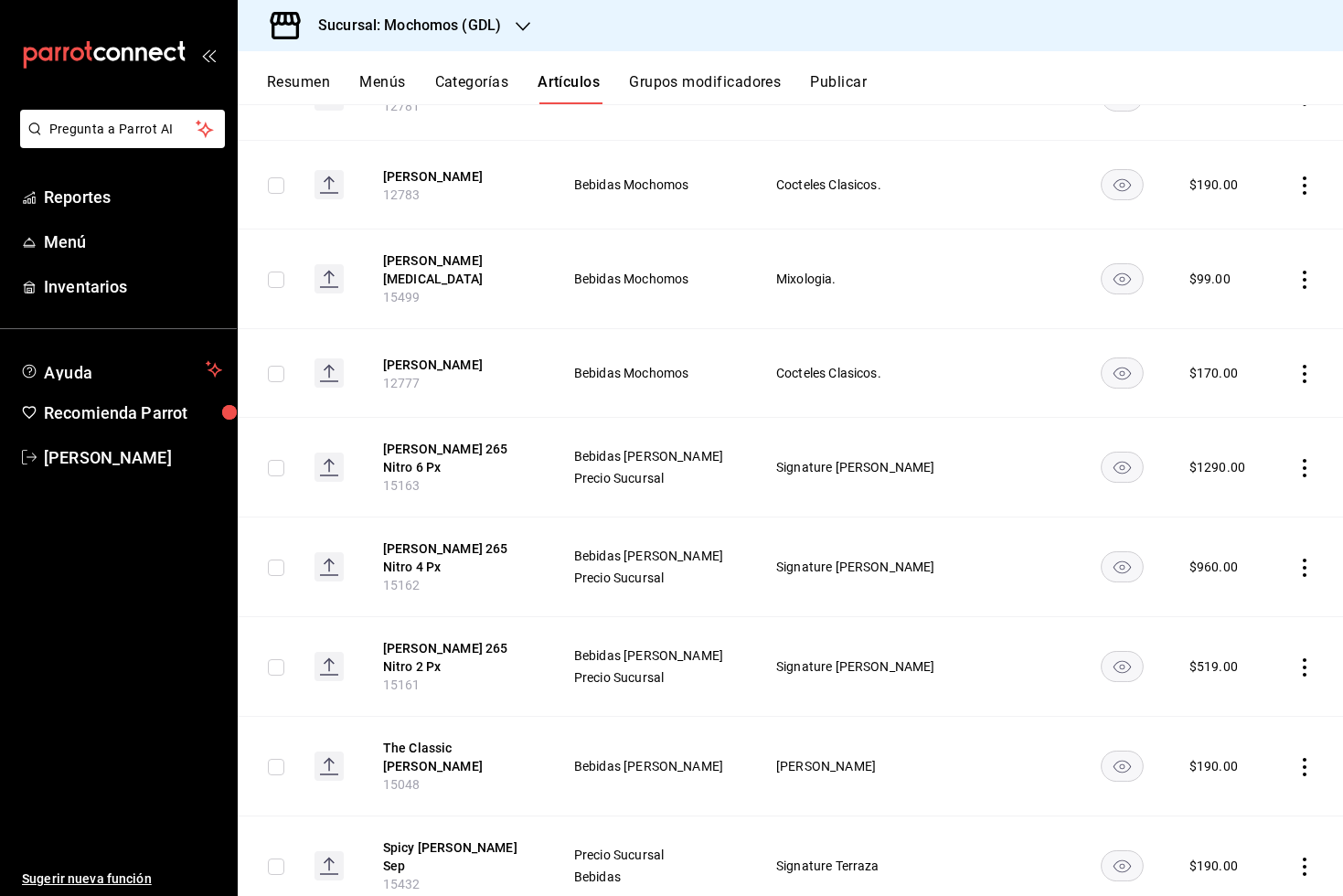
scroll to position [584, 0]
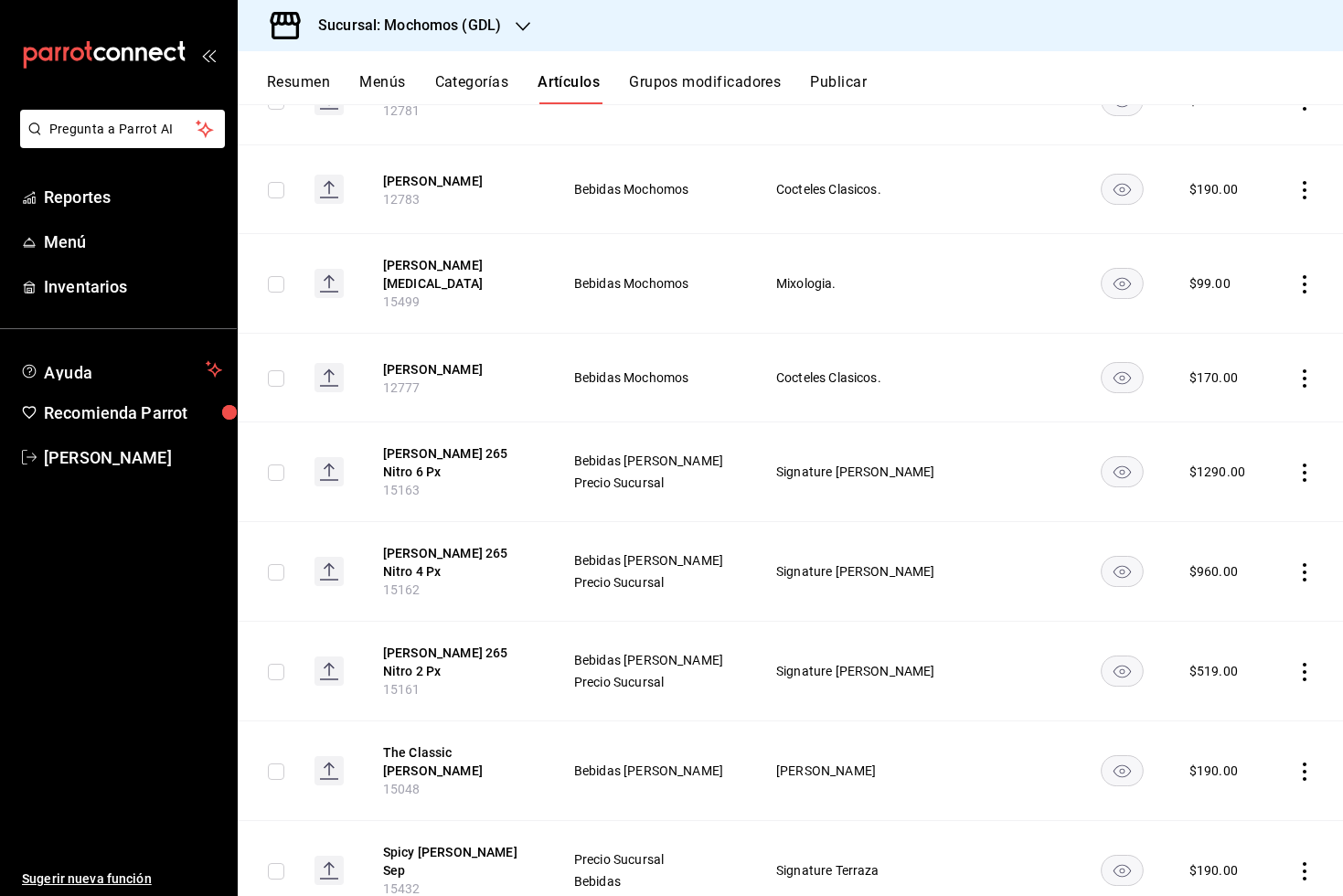
type input "[PERSON_NAME]"
